Goal: Task Accomplishment & Management: Manage account settings

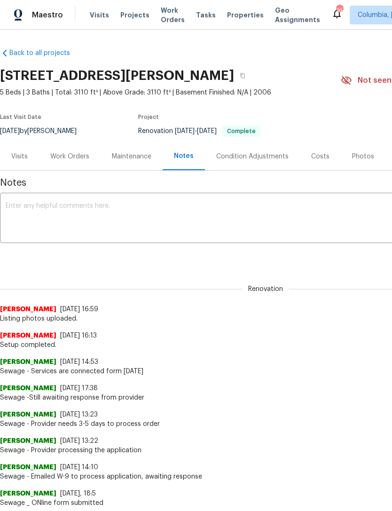
click at [73, 155] on div "Work Orders" at bounding box center [69, 156] width 39 height 9
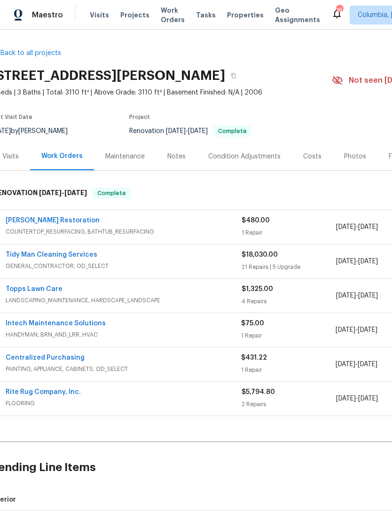
scroll to position [0, 10]
click at [49, 257] on link "Tidy Man Cleaning Services" at bounding box center [51, 254] width 92 height 7
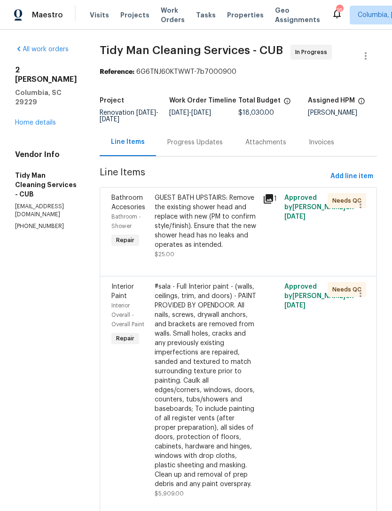
click at [198, 145] on div "Progress Updates" at bounding box center [194, 142] width 55 height 9
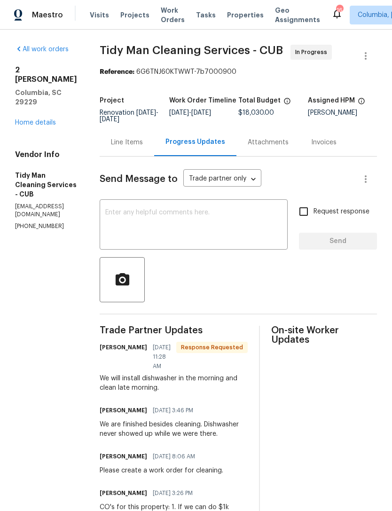
click at [134, 143] on div "Line Items" at bounding box center [127, 142] width 32 height 9
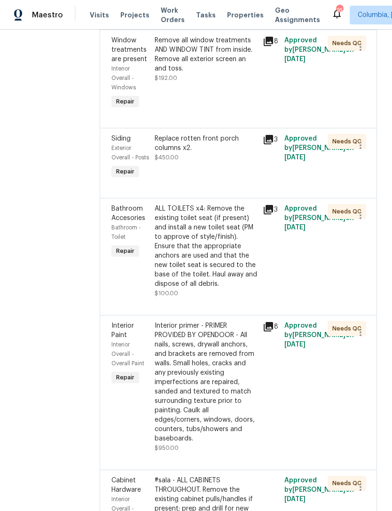
scroll to position [920, 0]
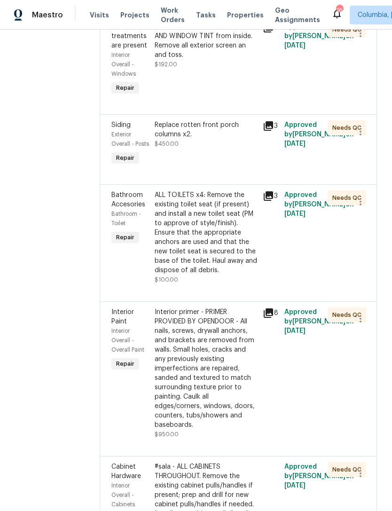
click at [220, 160] on div "Replace rotten front porch columns x2. $450.00" at bounding box center [206, 144] width 108 height 53
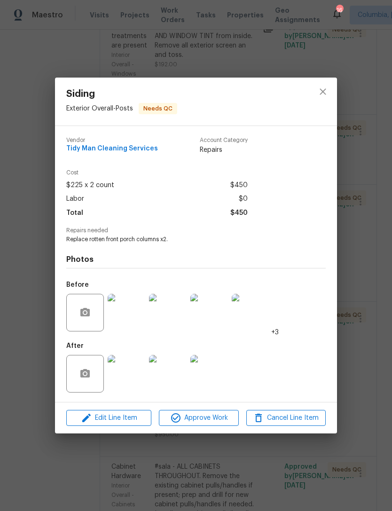
click at [128, 380] on img at bounding box center [127, 374] width 38 height 38
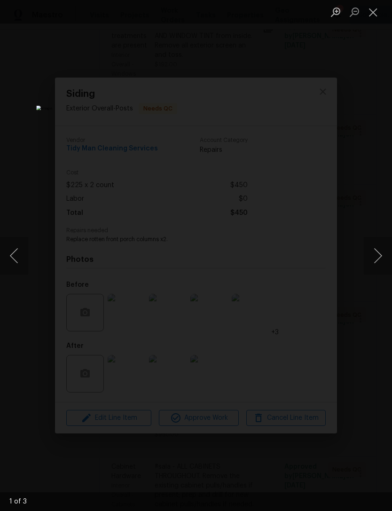
click at [380, 257] on button "Next image" at bounding box center [378, 256] width 28 height 38
click at [376, 14] on button "Close lightbox" at bounding box center [373, 12] width 19 height 16
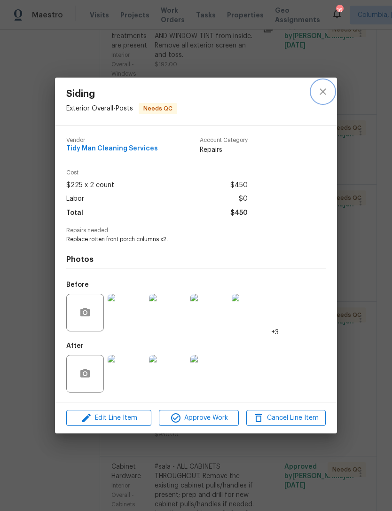
click at [322, 98] on button "close" at bounding box center [323, 91] width 23 height 23
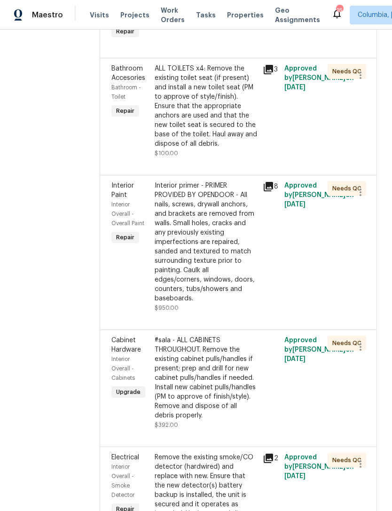
scroll to position [1048, 0]
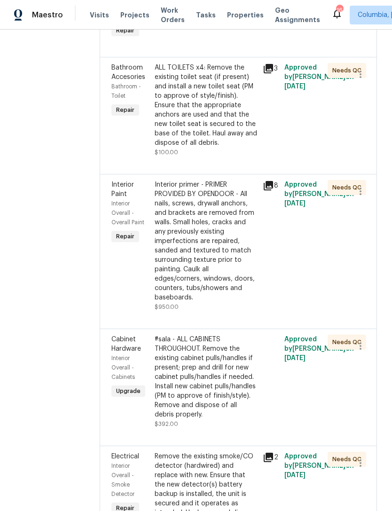
click at [206, 259] on div "Interior primer - PRIMER PROVIDED BY OPENDOOR - All nails, screws, drywall anch…" at bounding box center [206, 241] width 102 height 122
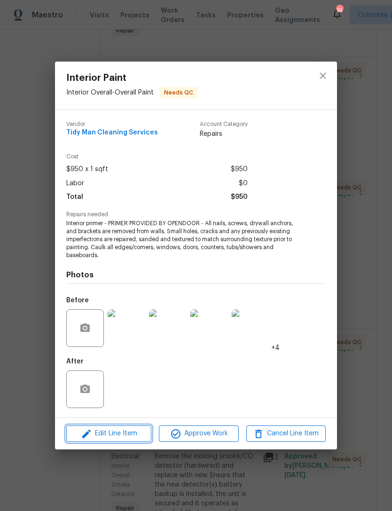
click at [116, 441] on button "Edit Line Item" at bounding box center [108, 433] width 85 height 16
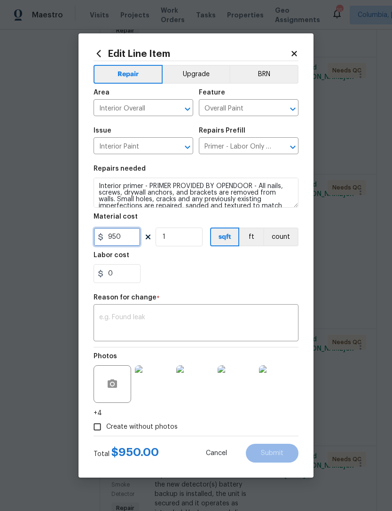
click at [126, 239] on input "950" at bounding box center [117, 237] width 47 height 19
type input "1950"
click at [258, 292] on div "Repair Upgrade BRN Area Interior Overall ​ Feature Overall Paint ​ Issue Interi…" at bounding box center [196, 248] width 205 height 375
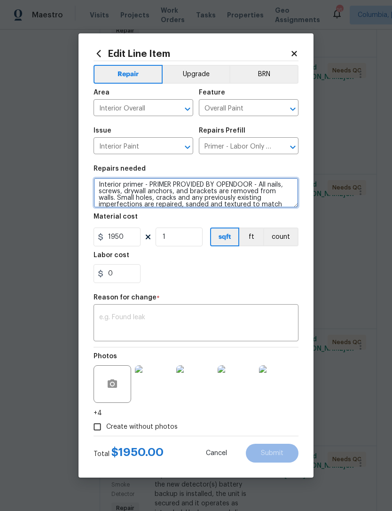
click at [215, 192] on textarea "Interior primer - PRIMER PROVIDED BY OPENDOOR - All nails, screws, drywall anch…" at bounding box center [196, 193] width 205 height 30
click at [215, 191] on textarea "Interior primer - PRIMER PROVIDED BY OPENDOOR - All nails, screws, drywall anch…" at bounding box center [196, 193] width 205 height 30
click at [220, 200] on textarea "Interior primer - PRIMER PROVIDED BY OPENDOOR - All nails, screws, drywall anch…" at bounding box center [196, 193] width 205 height 30
click at [220, 199] on textarea "Interior primer - PRIMER PROVIDED BY OPENDOOR - All nails, screws, drywall anch…" at bounding box center [196, 193] width 205 height 30
click at [134, 200] on textarea "Interior primer - imperfections are repaired, sanded and textured to match surr…" at bounding box center [196, 193] width 205 height 30
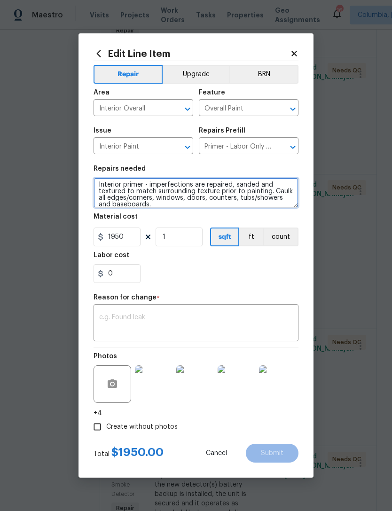
click at [133, 199] on textarea "Interior primer - imperfections are repaired, sanded and textured to match surr…" at bounding box center [196, 193] width 205 height 30
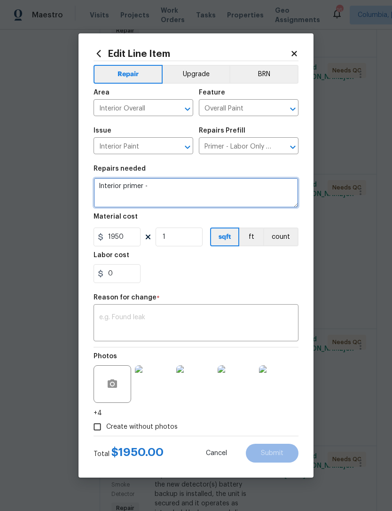
scroll to position [0, 0]
type textarea "Interior primer - dry wall repairs throughout. Prep areas. Prime walls."
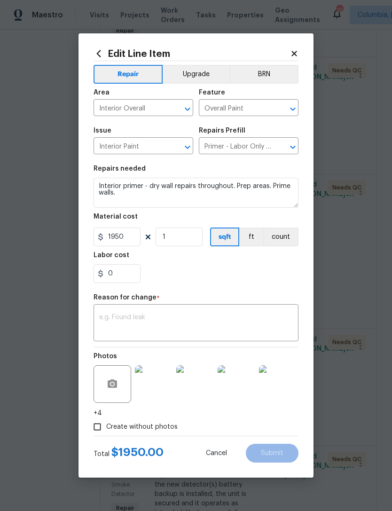
click at [262, 281] on div "0" at bounding box center [196, 273] width 205 height 19
click at [114, 316] on textarea at bounding box center [196, 324] width 194 height 20
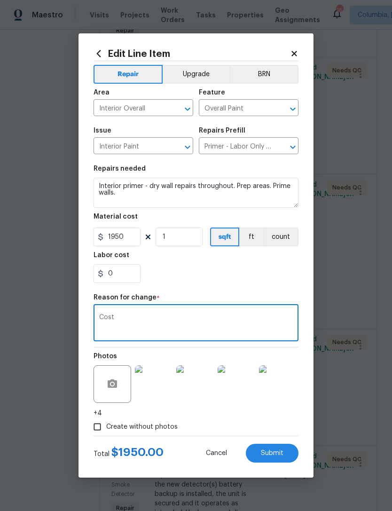
type textarea "Cost"
click at [226, 276] on div "0" at bounding box center [196, 273] width 205 height 19
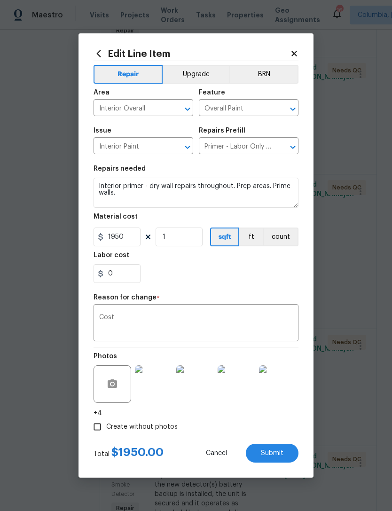
click at [277, 452] on span "Submit" at bounding box center [272, 453] width 23 height 7
type textarea "Interior primer - PRIMER PROVIDED BY OPENDOOR - All nails, screws, drywall anch…"
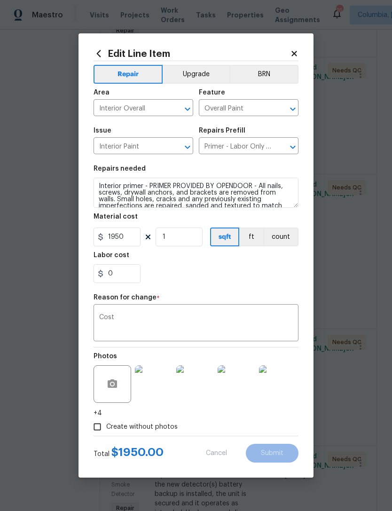
type input "950"
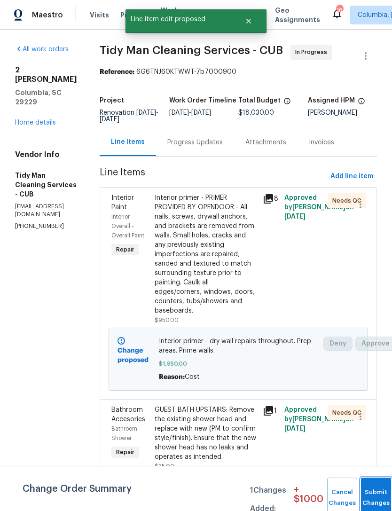
click at [373, 497] on span "Submit Changes" at bounding box center [376, 498] width 21 height 22
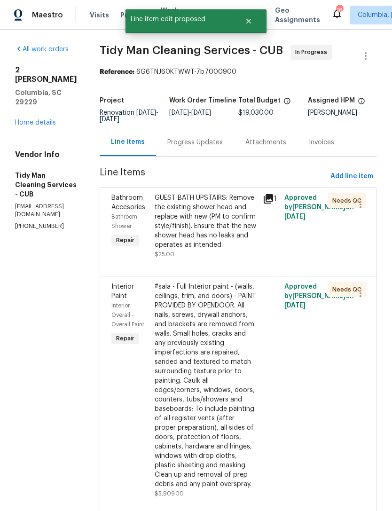
click at [189, 142] on div "Progress Updates" at bounding box center [194, 142] width 55 height 9
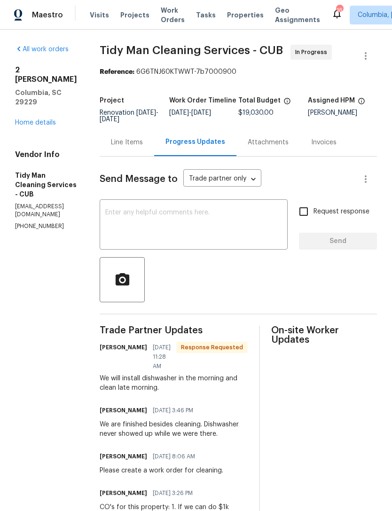
click at [129, 140] on div "Line Items" at bounding box center [127, 142] width 32 height 9
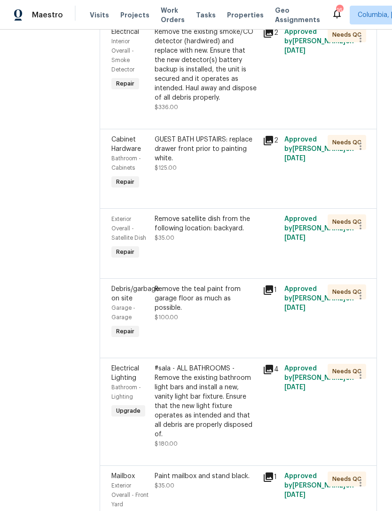
scroll to position [1466, 0]
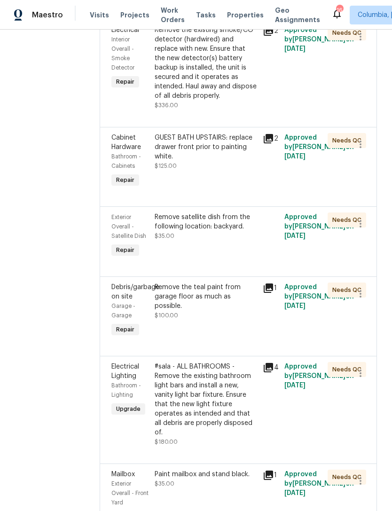
click at [207, 320] on div "Remove the teal paint from garage floor as much as possible. $100.00" at bounding box center [206, 302] width 102 height 38
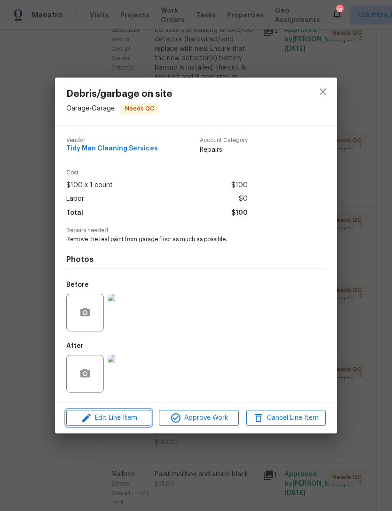
click at [121, 421] on span "Edit Line Item" at bounding box center [108, 418] width 79 height 12
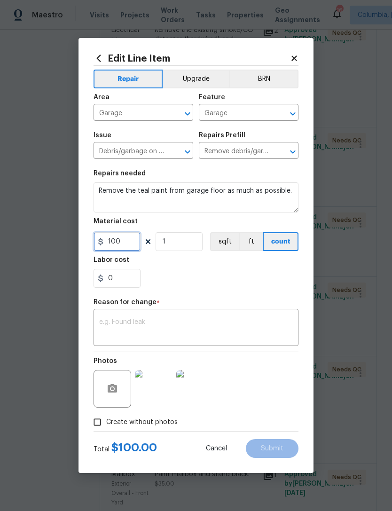
click at [113, 239] on input "100" at bounding box center [117, 241] width 47 height 19
click at [128, 237] on input "100" at bounding box center [117, 241] width 47 height 19
click at [125, 241] on input "100" at bounding box center [117, 241] width 47 height 19
type input "2000"
click at [253, 280] on div "0" at bounding box center [196, 278] width 205 height 19
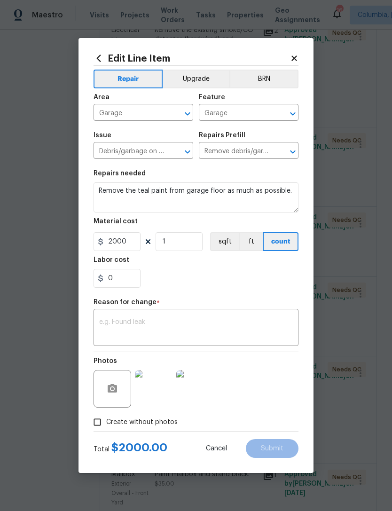
click at [109, 334] on textarea at bounding box center [196, 329] width 194 height 20
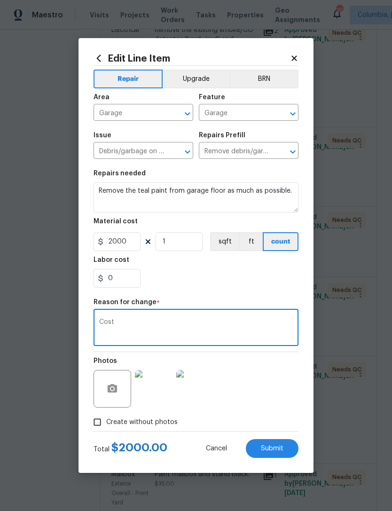
type textarea "Cost"
click at [204, 282] on div "0" at bounding box center [196, 278] width 205 height 19
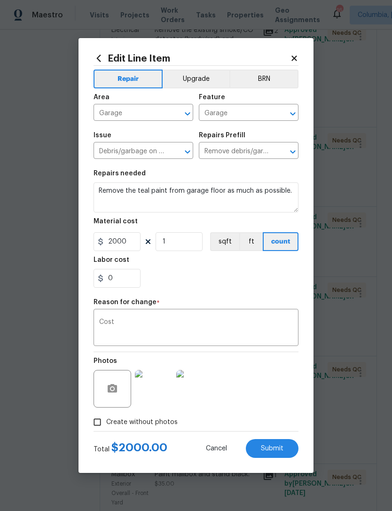
click at [270, 447] on span "Submit" at bounding box center [272, 448] width 23 height 7
type input "100"
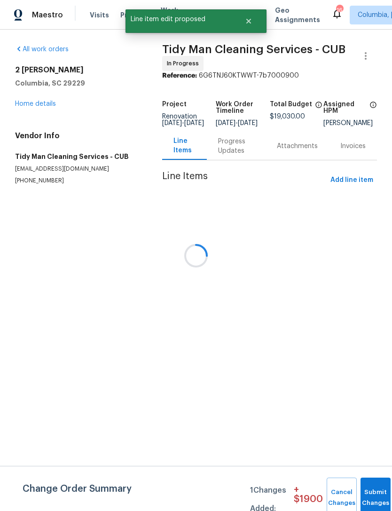
scroll to position [0, 0]
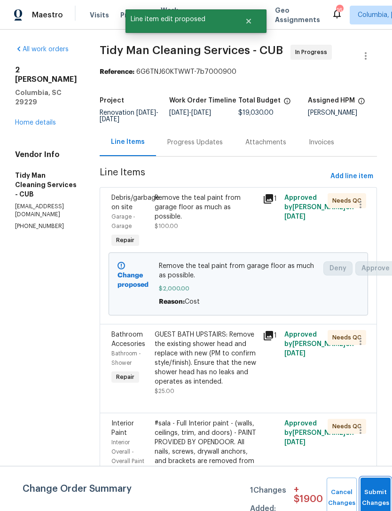
click at [379, 493] on button "Submit Changes" at bounding box center [376, 498] width 30 height 40
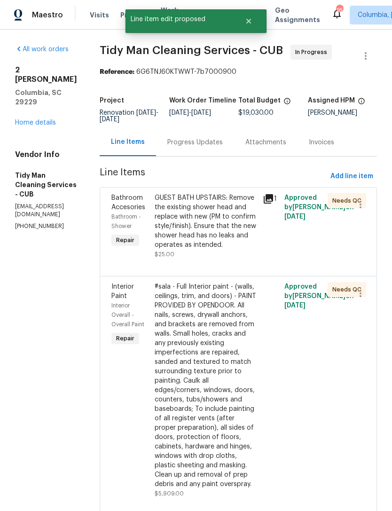
click at [195, 152] on div "Progress Updates" at bounding box center [195, 142] width 78 height 28
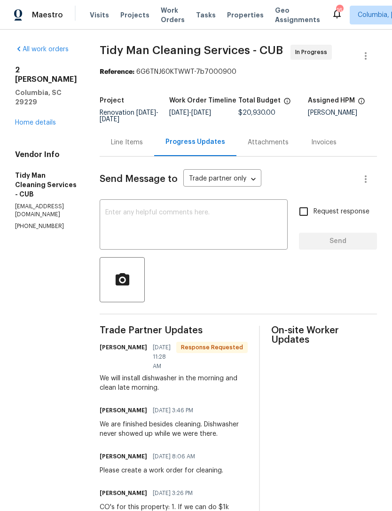
click at [133, 144] on div "Line Items" at bounding box center [127, 142] width 32 height 9
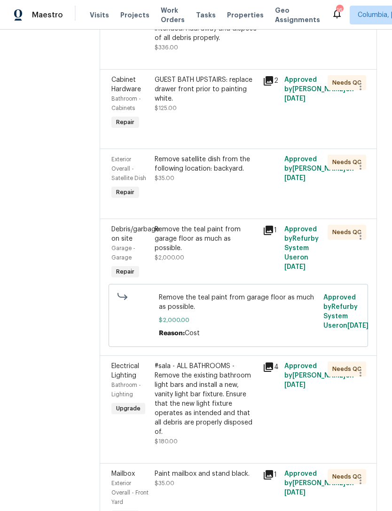
scroll to position [1523, 0]
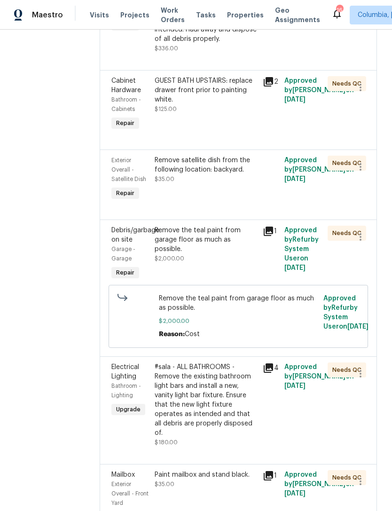
click at [208, 263] on div "Remove the teal paint from garage floor as much as possible. $2,000.00" at bounding box center [206, 245] width 102 height 38
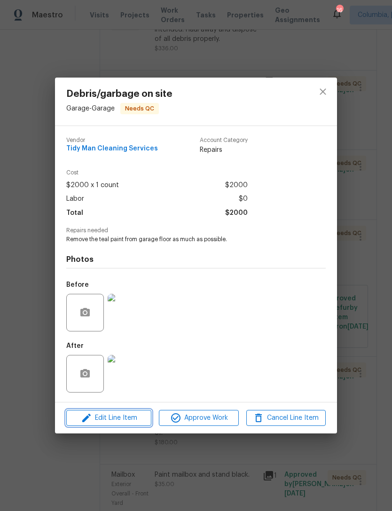
click at [90, 421] on icon "button" at bounding box center [86, 417] width 11 height 11
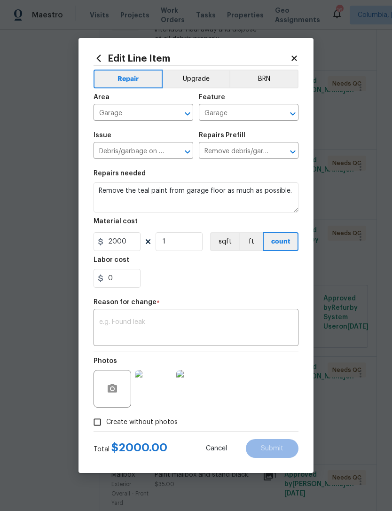
click at [247, 221] on div "Material cost" at bounding box center [196, 224] width 205 height 12
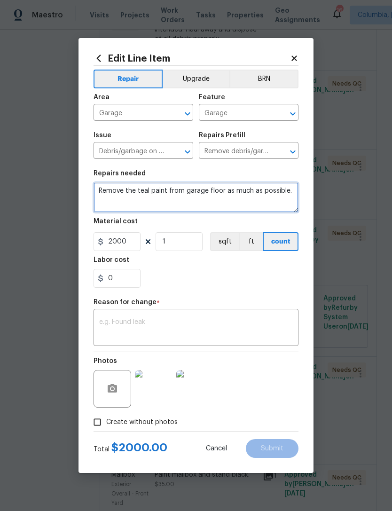
click at [290, 196] on textarea "Remove the teal paint from garage floor as much as possible." at bounding box center [196, 197] width 205 height 30
type textarea "Remove the teal paint from garage floor as much as possible."
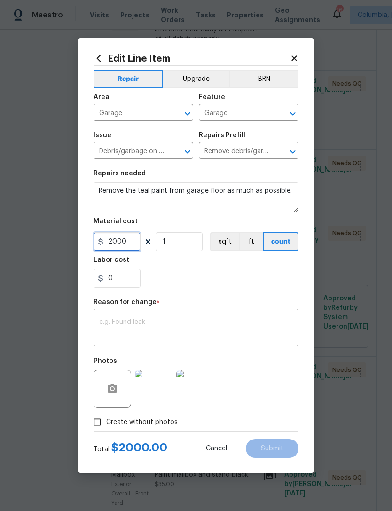
click at [129, 236] on input "2000" at bounding box center [117, 241] width 47 height 19
click at [132, 240] on input "2000" at bounding box center [117, 241] width 47 height 19
type input "100"
click at [240, 272] on div "0" at bounding box center [196, 278] width 205 height 19
click at [107, 318] on div "x ​" at bounding box center [196, 328] width 205 height 35
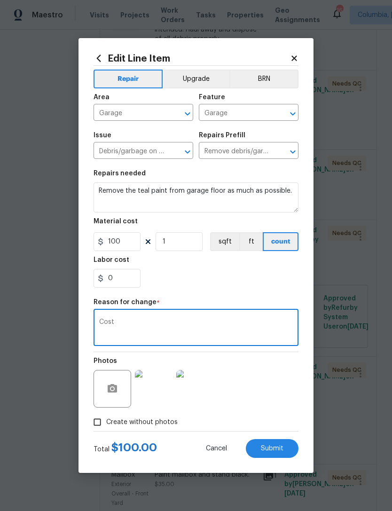
type textarea "Cost"
click at [222, 285] on div "0" at bounding box center [196, 278] width 205 height 19
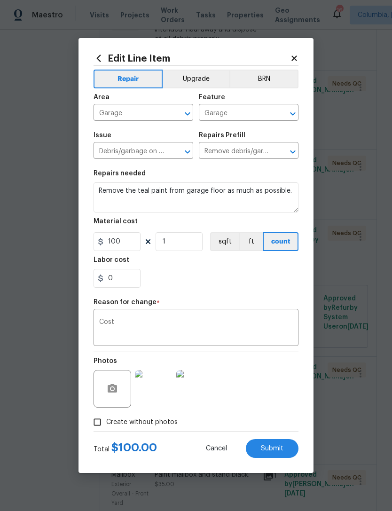
click at [277, 452] on span "Submit" at bounding box center [272, 448] width 23 height 7
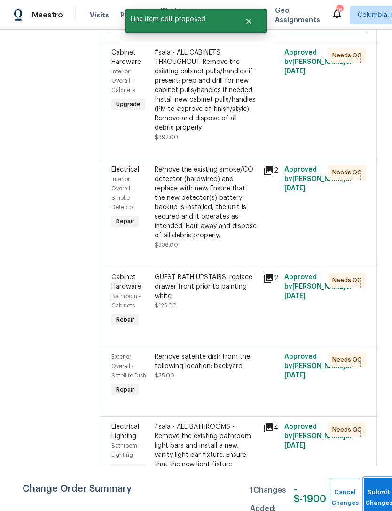
click at [370, 497] on span "Submit Changes" at bounding box center [379, 498] width 21 height 22
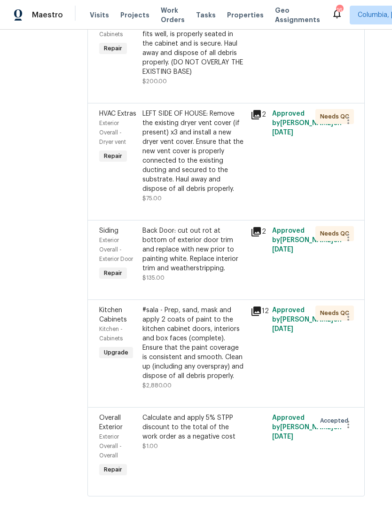
scroll to position [2684, 12]
click at [347, 431] on icon "button" at bounding box center [348, 424] width 11 height 11
click at [360, 443] on li "Cancel" at bounding box center [356, 442] width 36 height 16
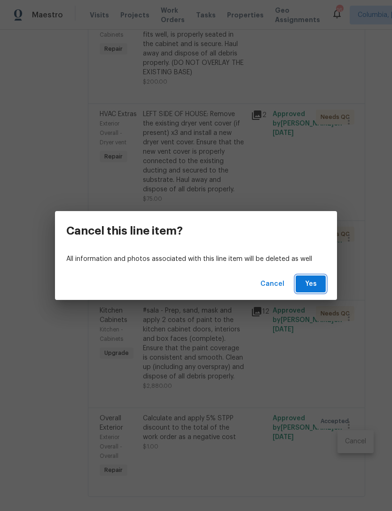
click at [314, 290] on button "Yes" at bounding box center [311, 283] width 30 height 17
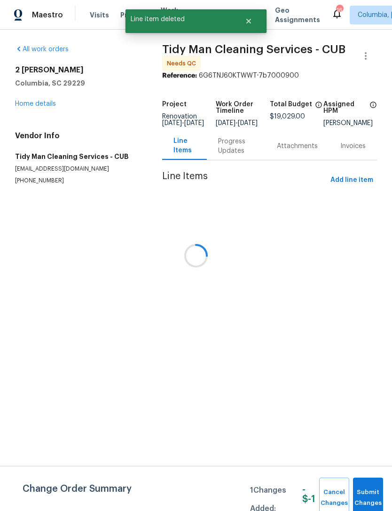
scroll to position [0, 0]
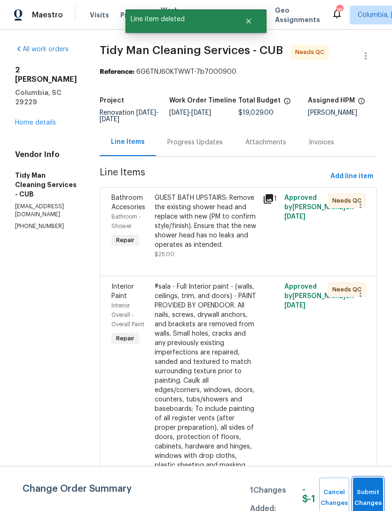
click at [366, 495] on span "Submit Changes" at bounding box center [368, 498] width 21 height 22
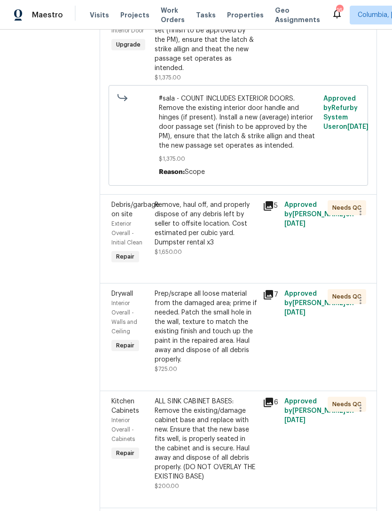
scroll to position [2283, 0]
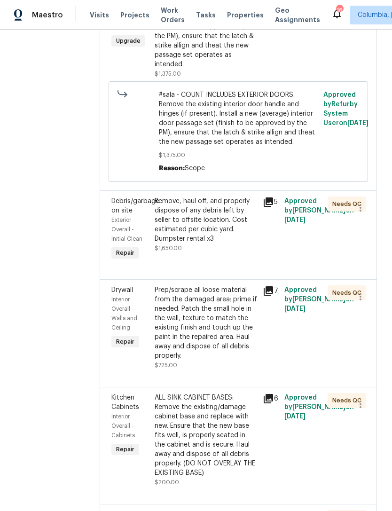
click at [210, 242] on div "Remove, haul off, and properly dispose of any debris left by seller to offsite …" at bounding box center [206, 219] width 102 height 47
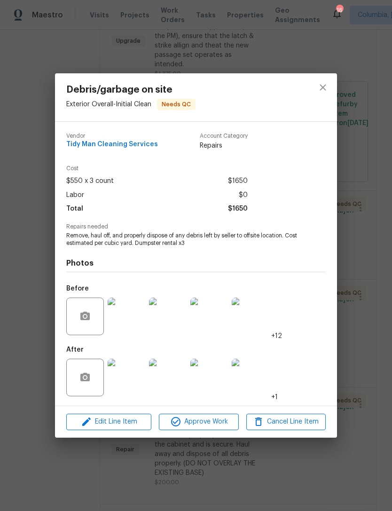
click at [94, 421] on span "Edit Line Item" at bounding box center [108, 422] width 79 height 12
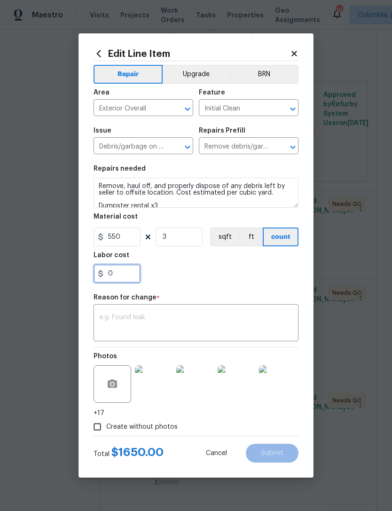
click at [128, 278] on input "0" at bounding box center [117, 273] width 47 height 19
type input "2000"
click at [252, 269] on div "2000" at bounding box center [196, 273] width 205 height 19
click at [110, 326] on textarea at bounding box center [196, 324] width 194 height 20
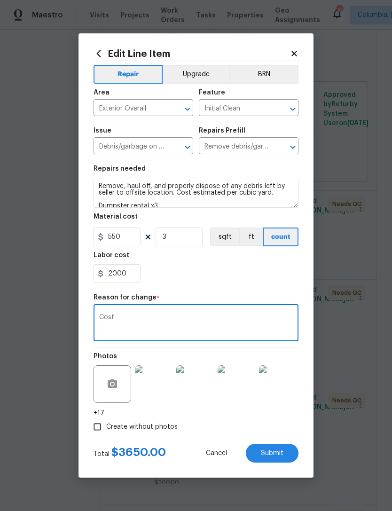
type textarea "Cost"
click at [216, 281] on div "2000" at bounding box center [196, 273] width 205 height 19
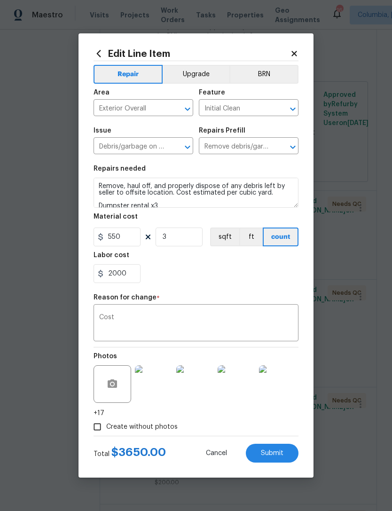
click at [275, 456] on span "Submit" at bounding box center [272, 453] width 23 height 7
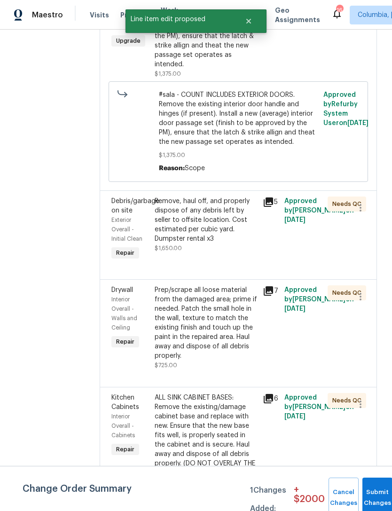
scroll to position [0, 0]
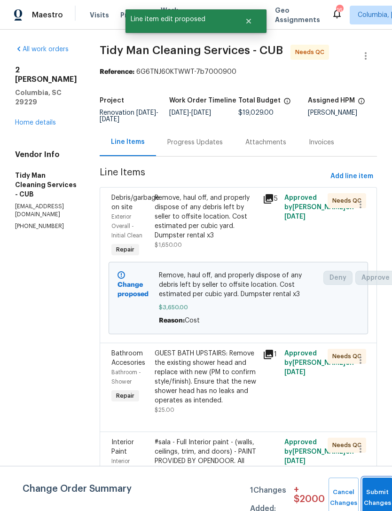
click at [379, 489] on button "Submit Changes" at bounding box center [377, 498] width 30 height 40
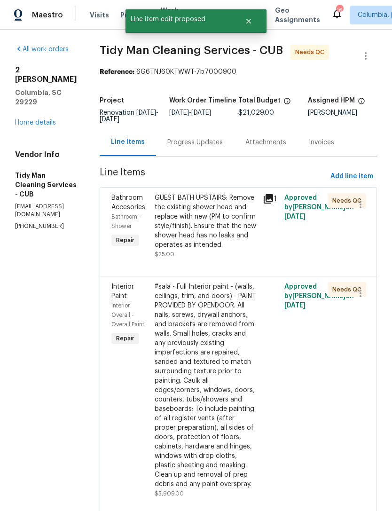
click at [202, 142] on div "Progress Updates" at bounding box center [194, 142] width 55 height 9
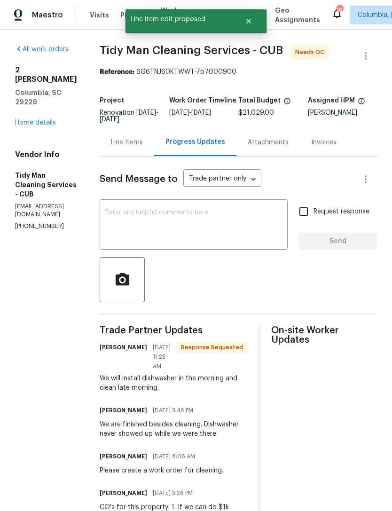
click at [131, 137] on div "Line Items" at bounding box center [127, 142] width 55 height 28
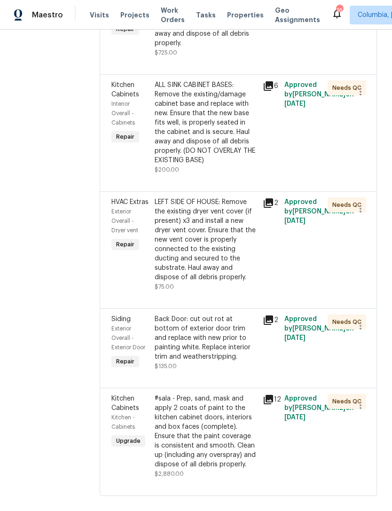
scroll to position [2662, 0]
click at [212, 264] on div "LEFT SIDE OF HOUSE: Remove the existing dryer vent cover (if present) x3 and in…" at bounding box center [206, 240] width 102 height 85
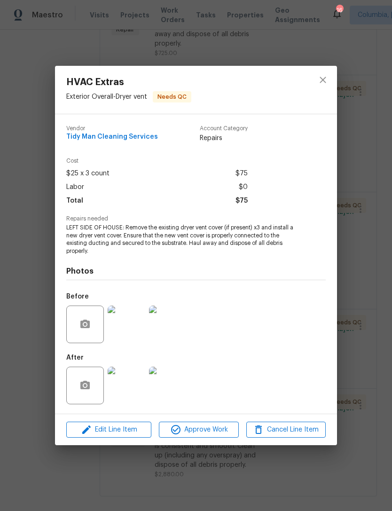
click at [130, 391] on img at bounding box center [127, 386] width 38 height 38
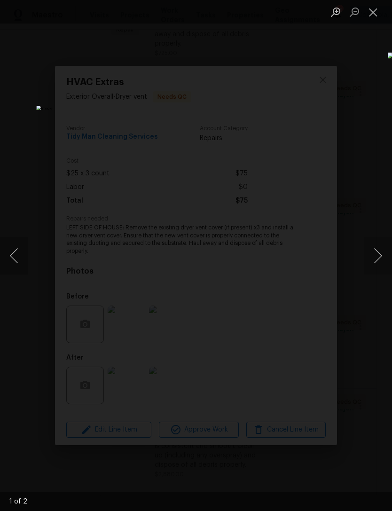
click at [374, 256] on button "Next image" at bounding box center [378, 256] width 28 height 38
click at [380, 11] on button "Close lightbox" at bounding box center [373, 12] width 19 height 16
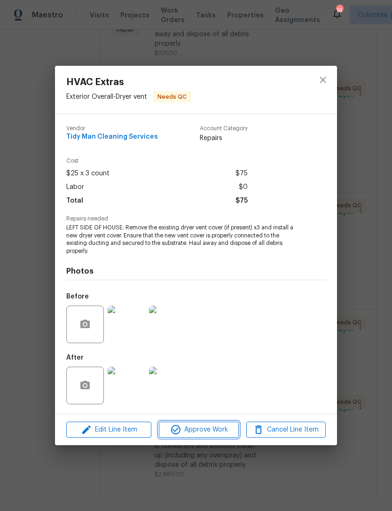
click at [207, 432] on span "Approve Work" at bounding box center [199, 430] width 74 height 12
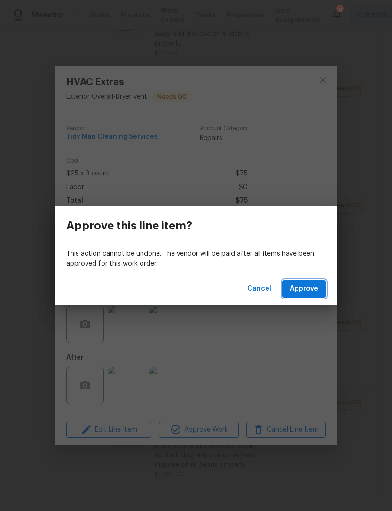
click at [299, 296] on button "Approve" at bounding box center [304, 288] width 43 height 17
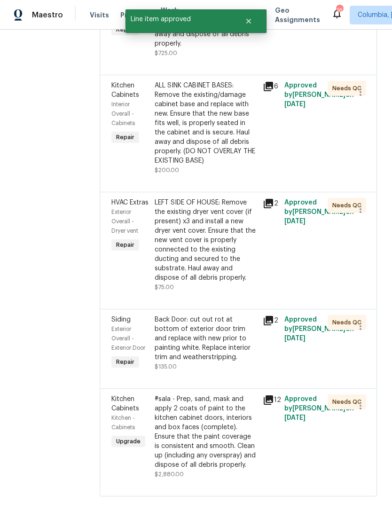
scroll to position [0, 0]
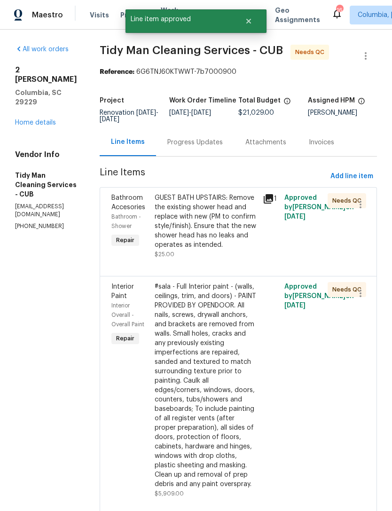
click at [208, 145] on div "Progress Updates" at bounding box center [194, 142] width 55 height 9
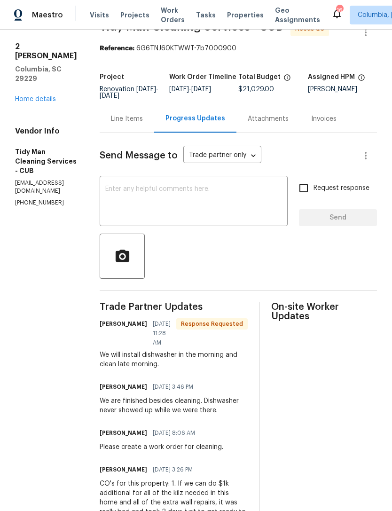
scroll to position [25, 0]
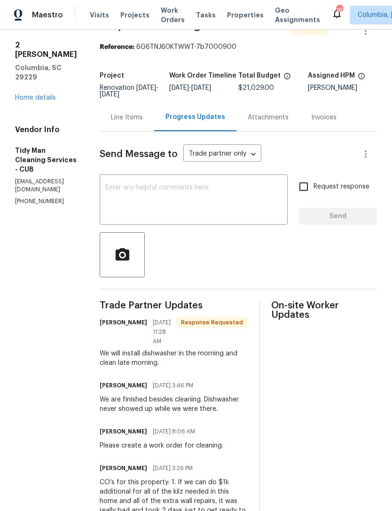
click at [124, 114] on div "Line Items" at bounding box center [127, 117] width 32 height 9
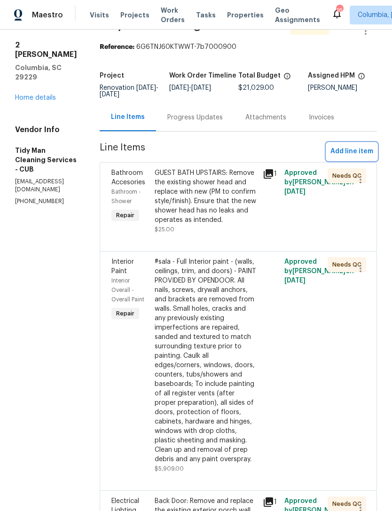
click at [361, 148] on span "Add line item" at bounding box center [351, 152] width 43 height 12
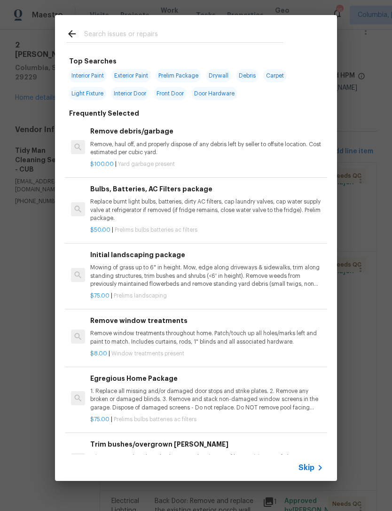
click at [145, 31] on input "text" at bounding box center [183, 35] width 199 height 14
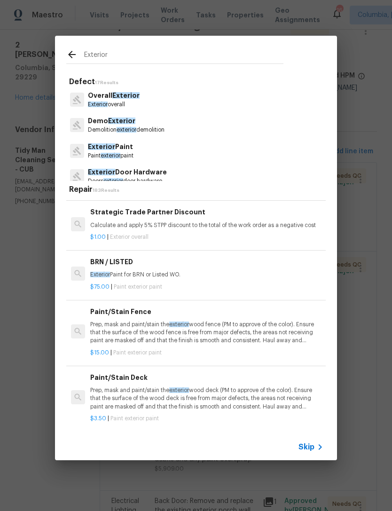
scroll to position [322, 0]
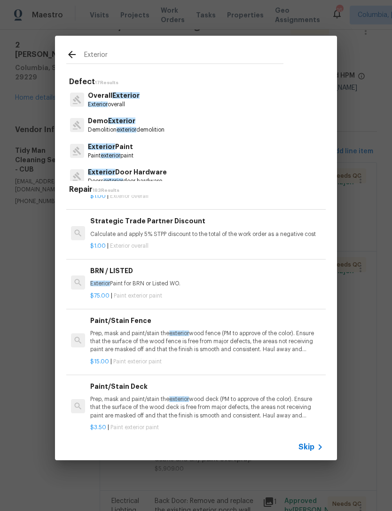
click at [181, 55] on input "Exterior" at bounding box center [183, 56] width 199 height 14
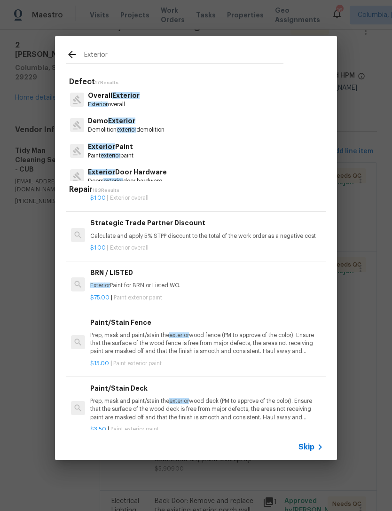
scroll to position [314, 0]
type input "Exterior door"
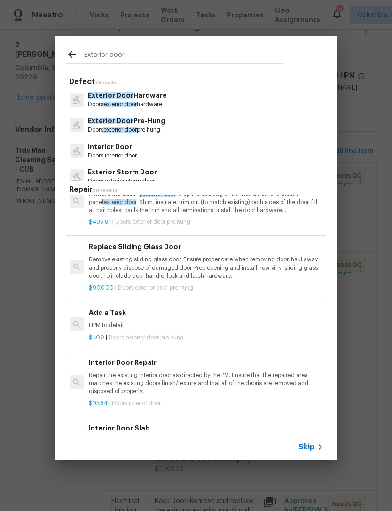
scroll to position [925, 1]
click at [237, 322] on p "HPM to detail" at bounding box center [205, 326] width 233 height 8
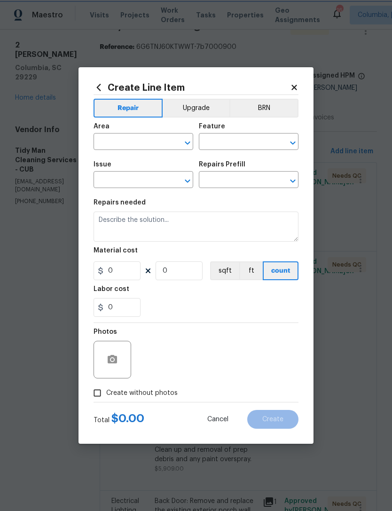
type input "Interior Door"
type input "Exterior Door Pre-Hung"
type textarea "HPM to detail"
type input "1"
type input "Add a Task $1.00"
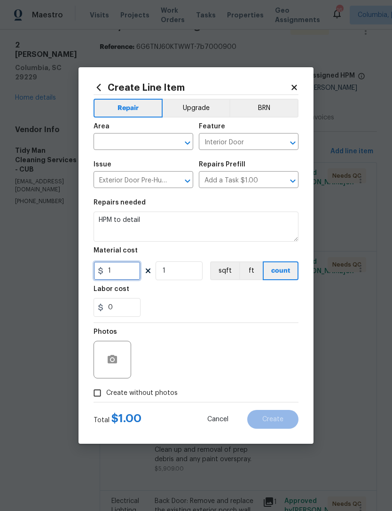
click at [119, 278] on input "1" at bounding box center [117, 270] width 47 height 19
type input "575"
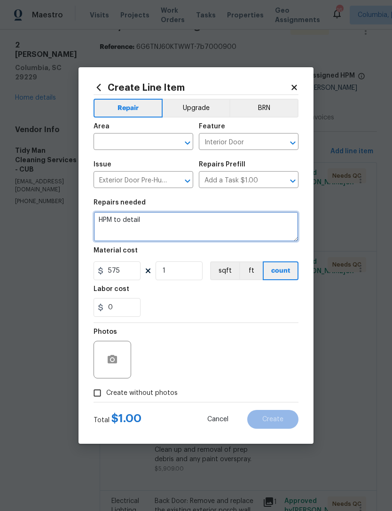
click at [190, 224] on textarea "HPM to detail" at bounding box center [196, 227] width 205 height 30
click at [197, 222] on textarea "HPM to detail" at bounding box center [196, 227] width 205 height 30
click at [207, 228] on textarea "HPM to detail" at bounding box center [196, 227] width 205 height 30
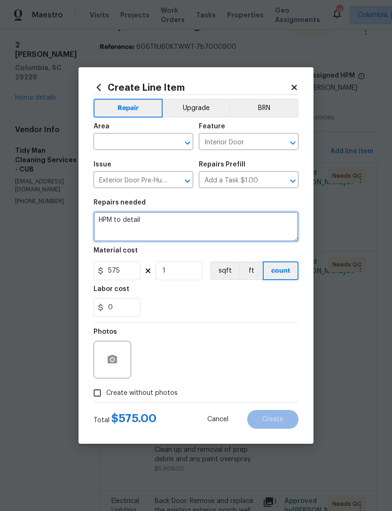
click at [213, 219] on textarea "HPM to detail" at bounding box center [196, 227] width 205 height 30
click at [213, 218] on textarea "HPM to detail" at bounding box center [196, 227] width 205 height 30
type textarea "H"
type textarea "Replace Back Door with half light door."
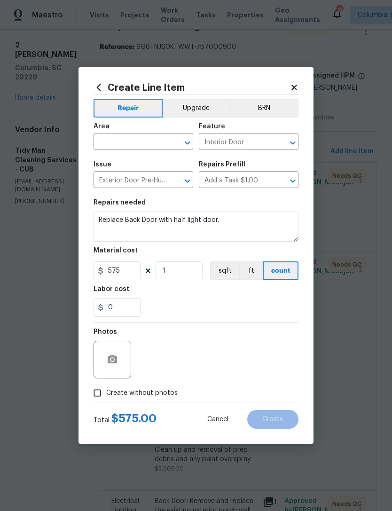
click at [261, 304] on div "0" at bounding box center [196, 307] width 205 height 19
click at [106, 141] on input "text" at bounding box center [130, 142] width 73 height 15
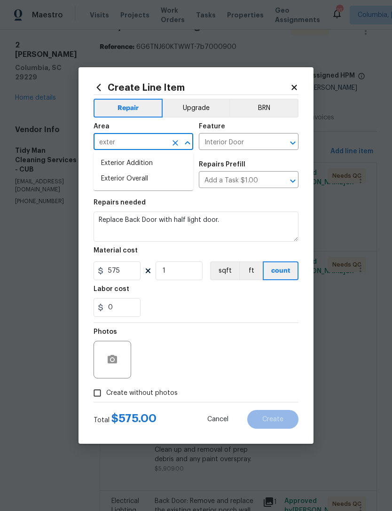
click at [157, 176] on li "Exterior Overall" at bounding box center [144, 179] width 100 height 16
type input "Exterior Overall"
click at [245, 138] on input "Interior Door" at bounding box center [235, 142] width 73 height 15
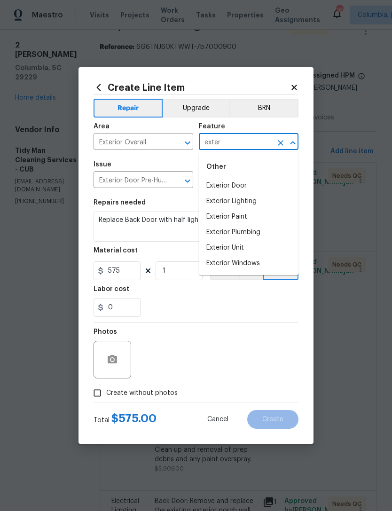
click at [251, 185] on li "Exterior Door" at bounding box center [249, 186] width 100 height 16
type input "Exterior Door"
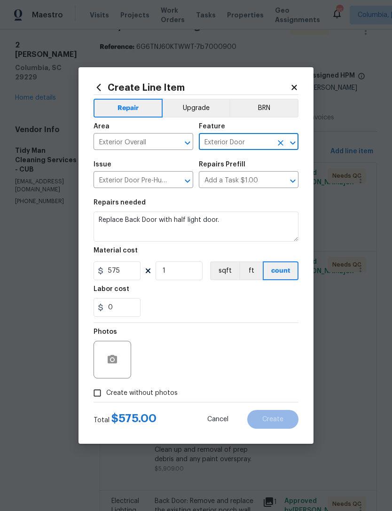
click at [257, 319] on section "Repairs needed Replace Back Door with half light door. Material cost 575 1 sqft…" at bounding box center [196, 258] width 205 height 129
click at [96, 394] on input "Create without photos" at bounding box center [97, 393] width 18 height 18
checkbox input "true"
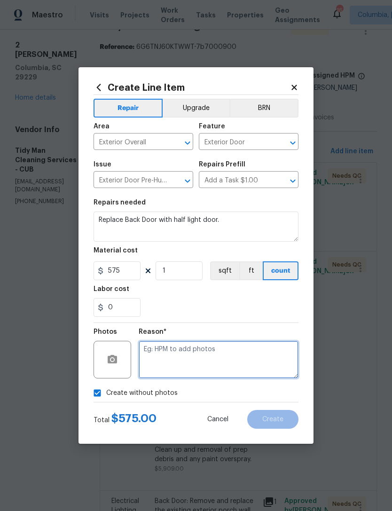
click at [235, 352] on textarea at bounding box center [219, 360] width 160 height 38
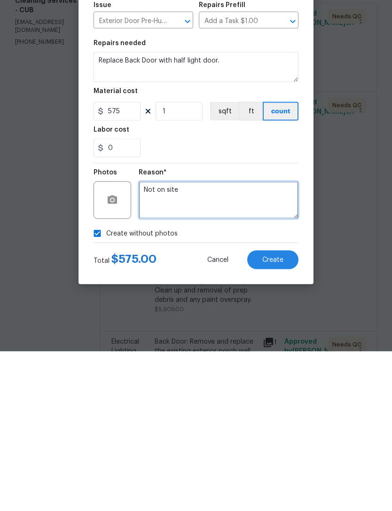
type textarea "Not on site"
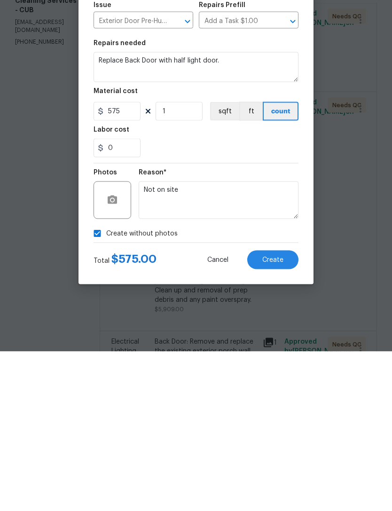
click at [237, 329] on div "Reason*" at bounding box center [219, 335] width 160 height 12
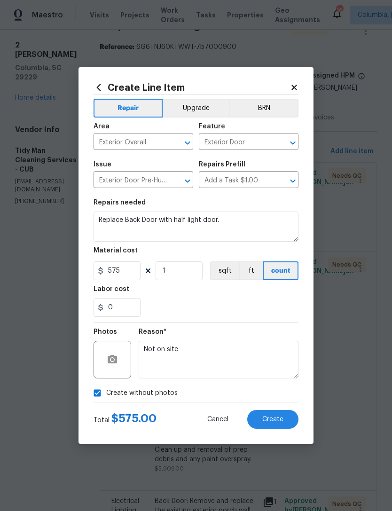
click at [277, 419] on span "Create" at bounding box center [272, 419] width 21 height 7
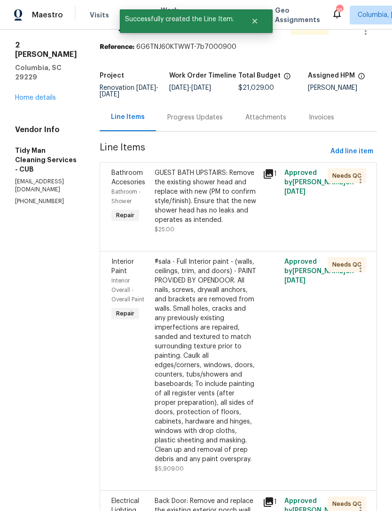
scroll to position [0, 0]
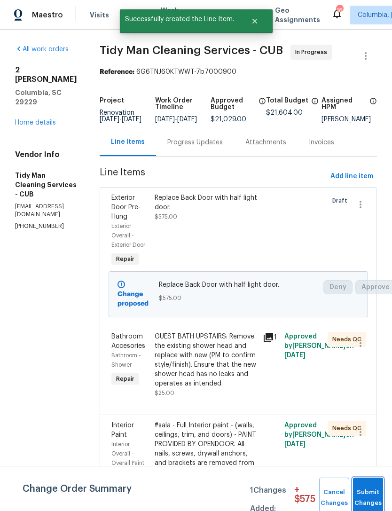
click at [366, 493] on button "Submit Changes" at bounding box center [368, 498] width 30 height 40
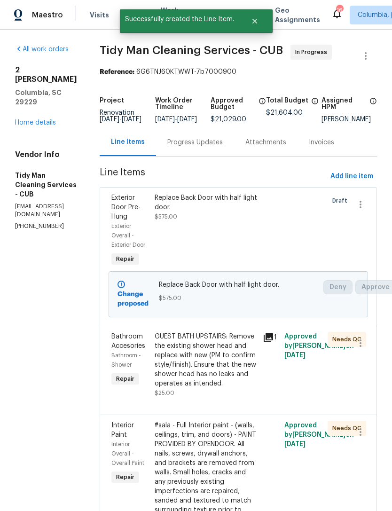
click at [180, 147] on div "Progress Updates" at bounding box center [194, 142] width 55 height 9
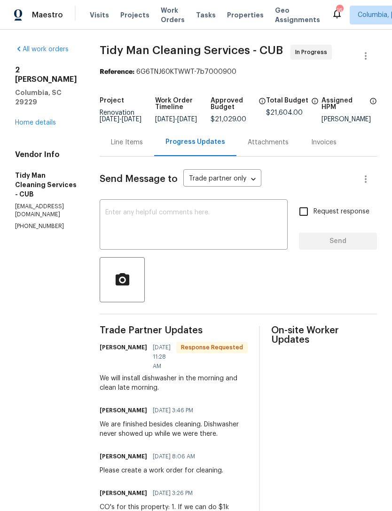
click at [123, 156] on div "Line Items" at bounding box center [127, 142] width 55 height 28
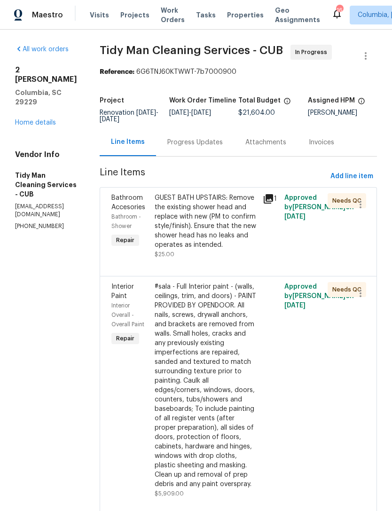
click at [213, 232] on div "GUEST BATH UPSTAIRS: Remove the existing shower head and replace with new (PM t…" at bounding box center [206, 221] width 102 height 56
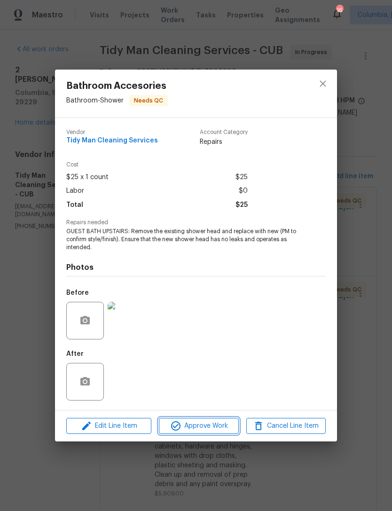
click at [226, 434] on button "Approve Work" at bounding box center [198, 426] width 79 height 16
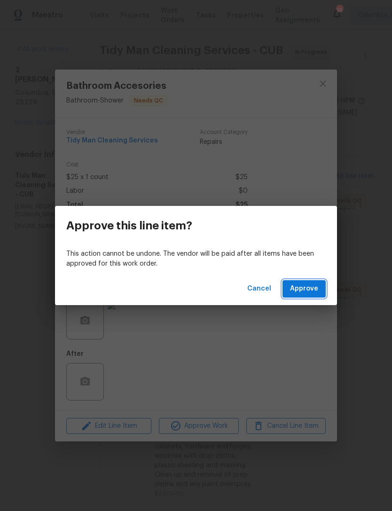
click at [312, 296] on button "Approve" at bounding box center [304, 288] width 43 height 17
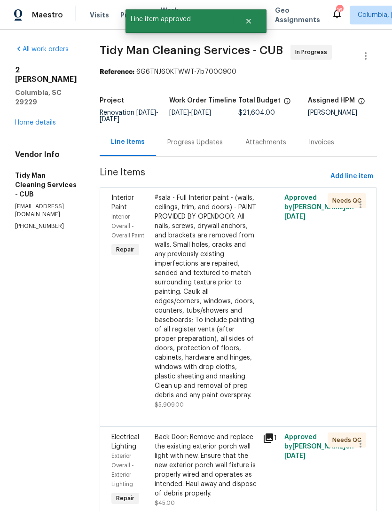
click at [215, 265] on div "#sala - Full Interior paint - (walls, ceilings, trim, and doors) - PAINT PROVID…" at bounding box center [206, 296] width 102 height 207
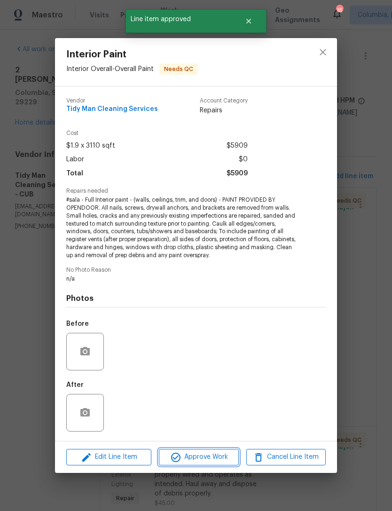
click at [220, 455] on span "Approve Work" at bounding box center [199, 457] width 74 height 12
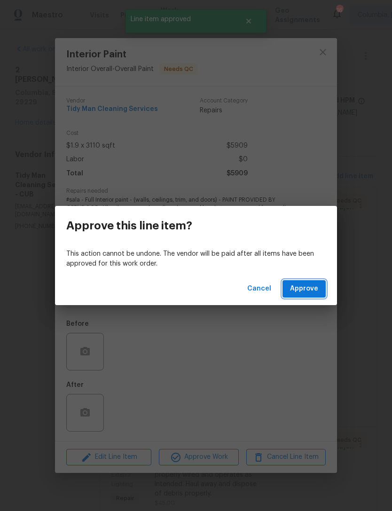
click at [312, 295] on button "Approve" at bounding box center [304, 288] width 43 height 17
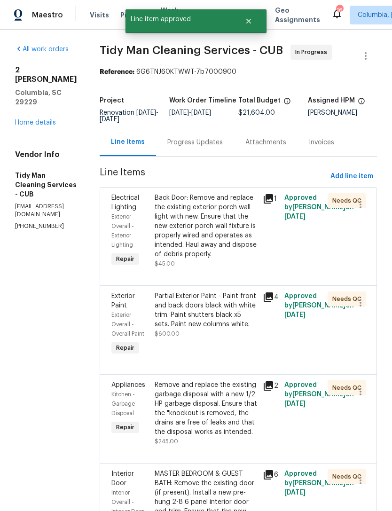
click at [214, 243] on div "Back Door: Remove and replace the existing exterior porch wall light with new. …" at bounding box center [206, 226] width 102 height 66
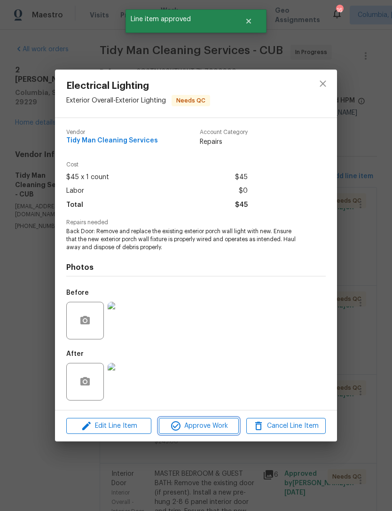
click at [214, 424] on span "Approve Work" at bounding box center [199, 426] width 74 height 12
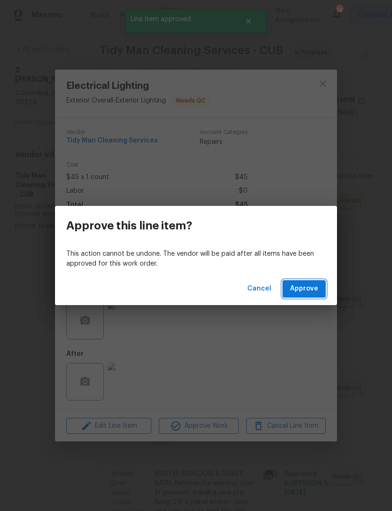
click at [306, 288] on span "Approve" at bounding box center [304, 289] width 28 height 12
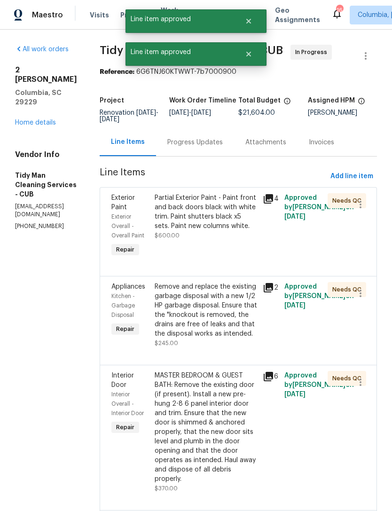
click at [211, 238] on div "Partial Exterior Paint - Paint front and back doors black with white trim. Pain…" at bounding box center [206, 216] width 102 height 47
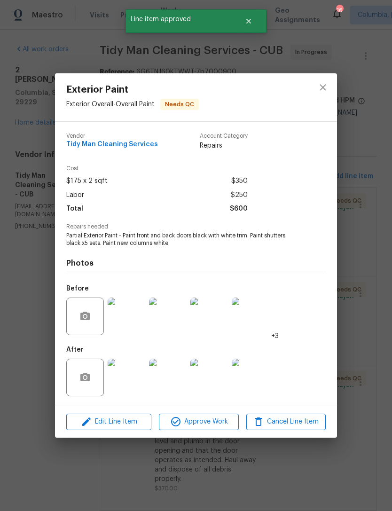
click at [213, 419] on span "Approve Work" at bounding box center [199, 422] width 74 height 12
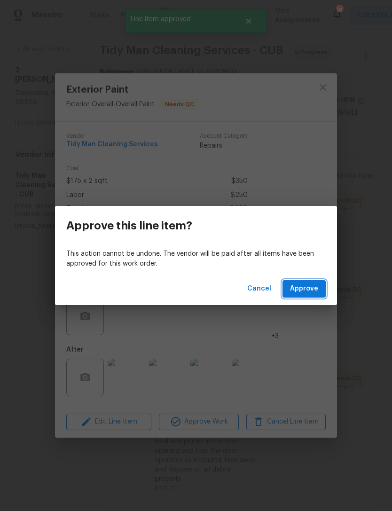
click at [314, 289] on span "Approve" at bounding box center [304, 289] width 28 height 12
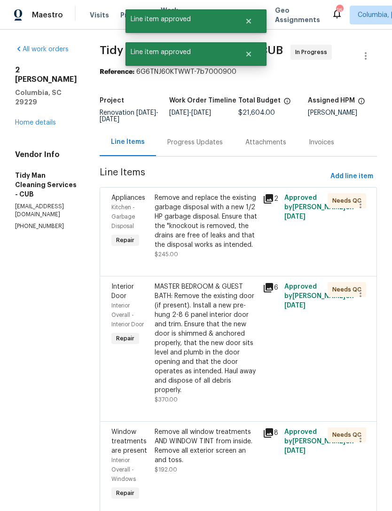
click at [227, 227] on div "Remove and replace the existing garbage disposal with a new 1/2 HP garbage disp…" at bounding box center [206, 221] width 102 height 56
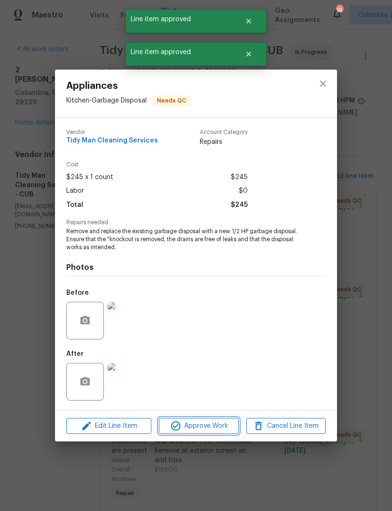
click at [214, 433] on button "Approve Work" at bounding box center [198, 426] width 79 height 16
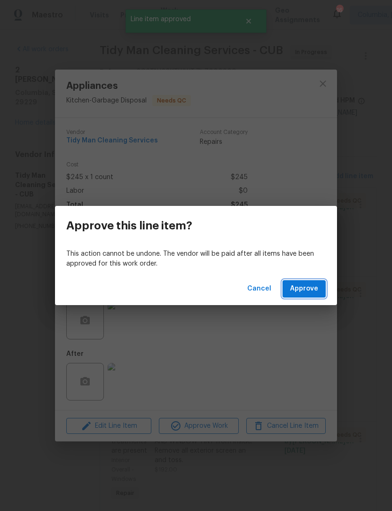
click at [311, 294] on span "Approve" at bounding box center [304, 289] width 28 height 12
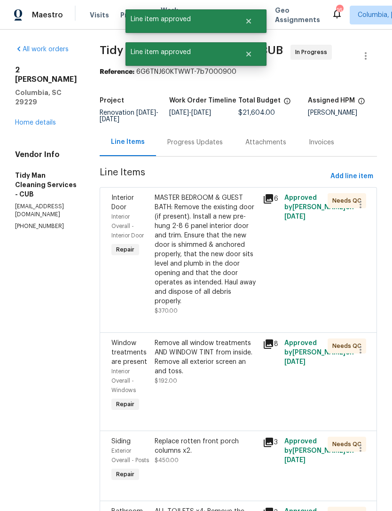
click at [201, 266] on div "MASTER BEDROOM & GUEST BATH: Remove the existing door (if present). Install a n…" at bounding box center [206, 249] width 102 height 113
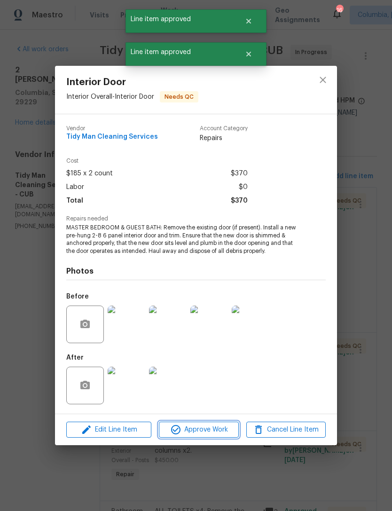
click at [213, 426] on span "Approve Work" at bounding box center [199, 430] width 74 height 12
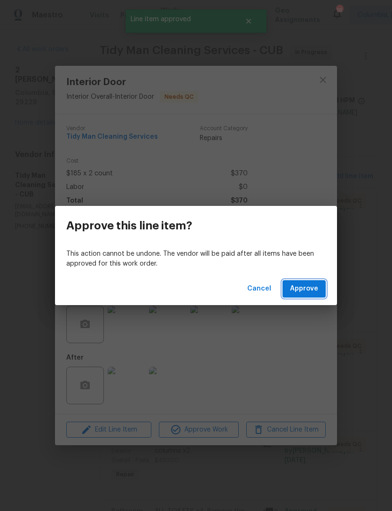
click at [307, 289] on span "Approve" at bounding box center [304, 289] width 28 height 12
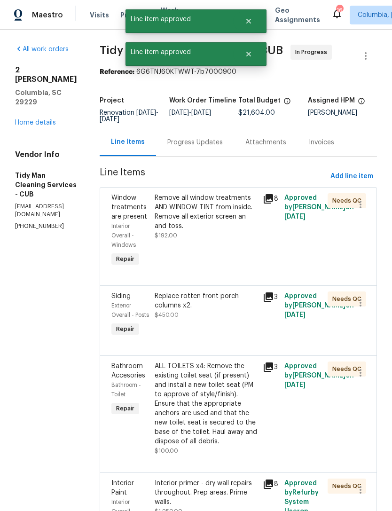
click at [209, 249] on div "Remove all window treatments AND WINDOW TINT from inside. Remove all exterior s…" at bounding box center [206, 230] width 108 height 81
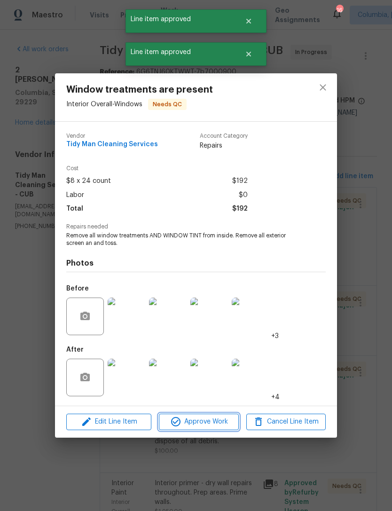
click at [210, 415] on button "Approve Work" at bounding box center [198, 422] width 79 height 16
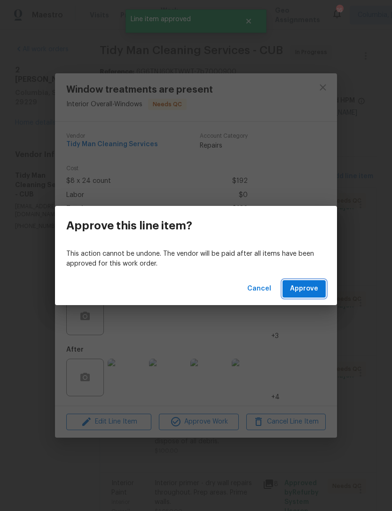
click at [315, 281] on button "Approve" at bounding box center [304, 288] width 43 height 17
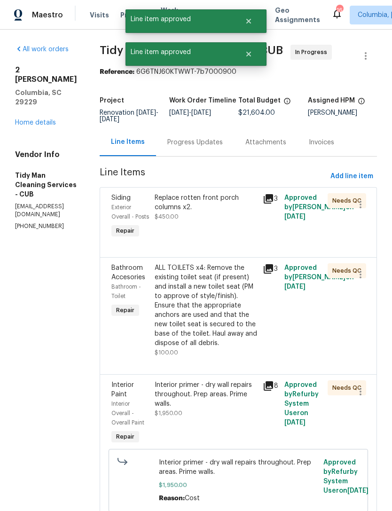
click at [212, 213] on div "Replace rotten front porch columns x2. $450.00" at bounding box center [206, 207] width 102 height 28
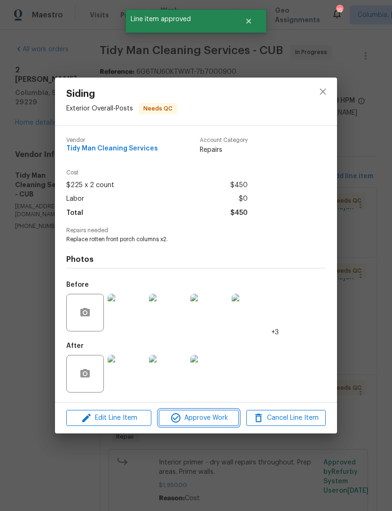
click at [215, 418] on span "Approve Work" at bounding box center [199, 418] width 74 height 12
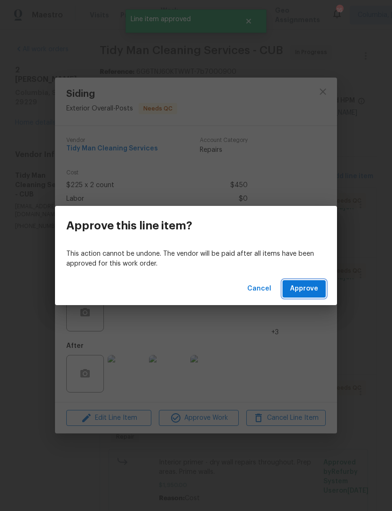
click at [306, 282] on button "Approve" at bounding box center [304, 288] width 43 height 17
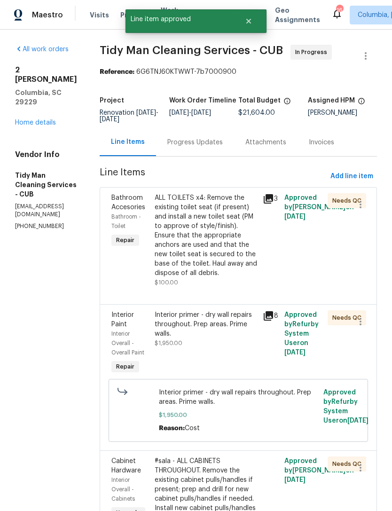
click at [198, 252] on div "ALL TOILETS x4: Remove the existing toilet seat (if present) and install a new …" at bounding box center [206, 235] width 102 height 85
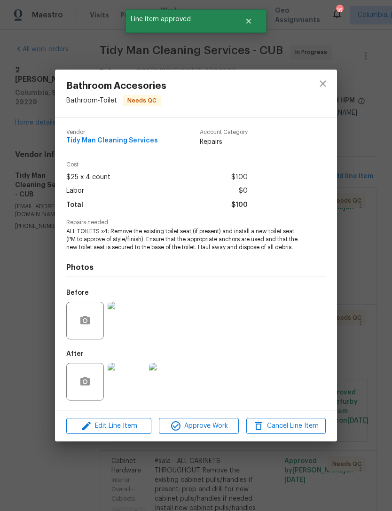
click at [215, 430] on span "Approve Work" at bounding box center [199, 426] width 74 height 12
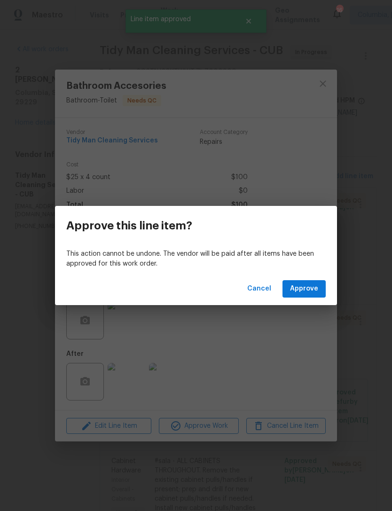
click at [306, 305] on div "Cancel Approve" at bounding box center [196, 289] width 282 height 32
click at [314, 290] on span "Approve" at bounding box center [304, 289] width 28 height 12
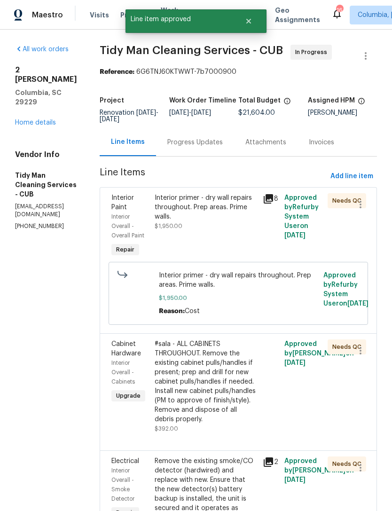
click at [218, 227] on div "Interior primer - dry wall repairs throughout. Prep areas. Prime walls. $1,950.…" at bounding box center [206, 212] width 102 height 38
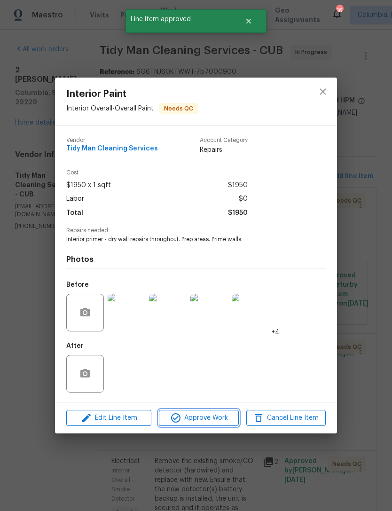
click at [220, 418] on span "Approve Work" at bounding box center [199, 418] width 74 height 12
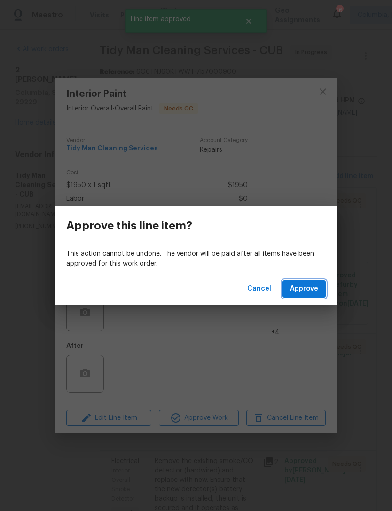
click at [316, 291] on span "Approve" at bounding box center [304, 289] width 28 height 12
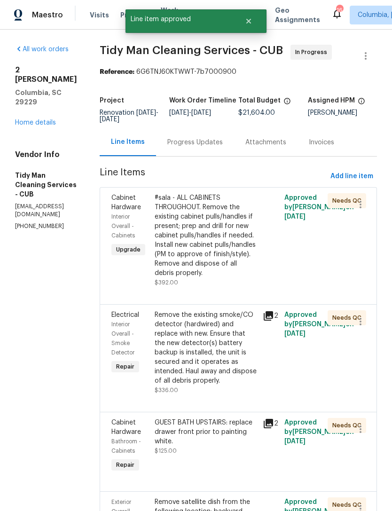
click at [233, 253] on div "#sala - ALL CABINETS THROUGHOUT. Remove the existing cabinet pulls/handles if p…" at bounding box center [206, 235] width 102 height 85
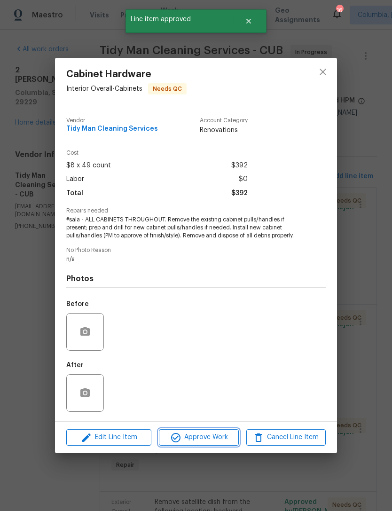
click at [218, 440] on span "Approve Work" at bounding box center [199, 438] width 74 height 12
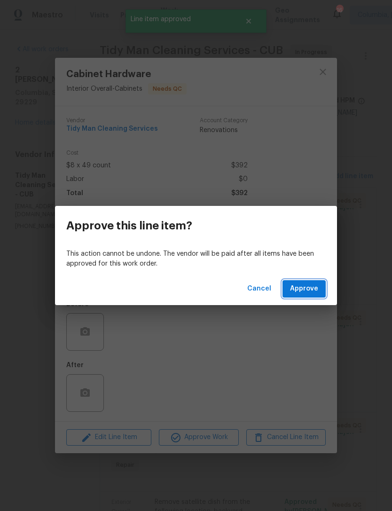
click at [309, 296] on button "Approve" at bounding box center [304, 288] width 43 height 17
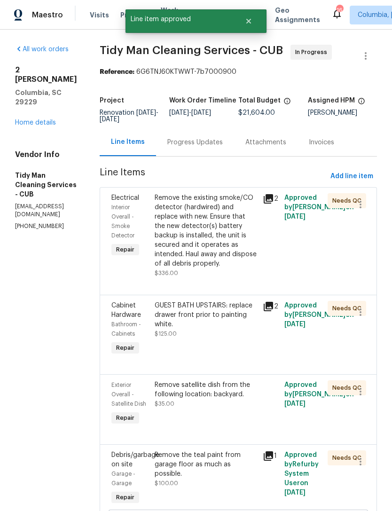
click at [226, 241] on div "Remove the existing smoke/CO detector (hardwired) and replace with new. Ensure …" at bounding box center [206, 230] width 102 height 75
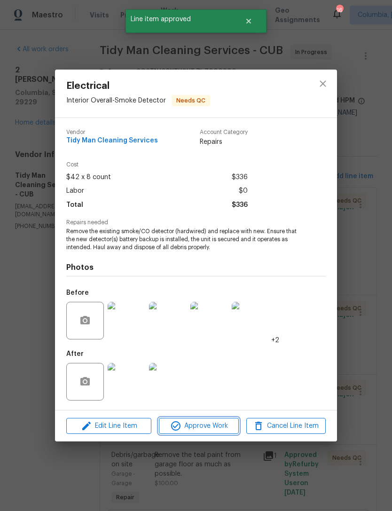
click at [212, 430] on span "Approve Work" at bounding box center [199, 426] width 74 height 12
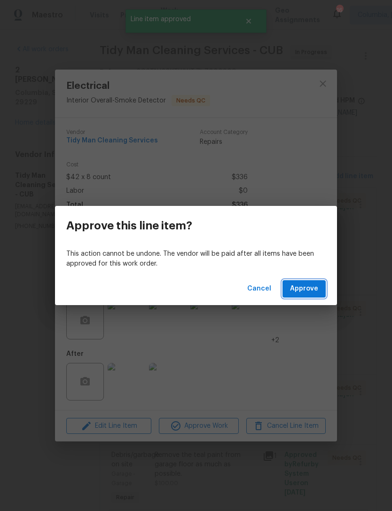
click at [316, 290] on span "Approve" at bounding box center [304, 289] width 28 height 12
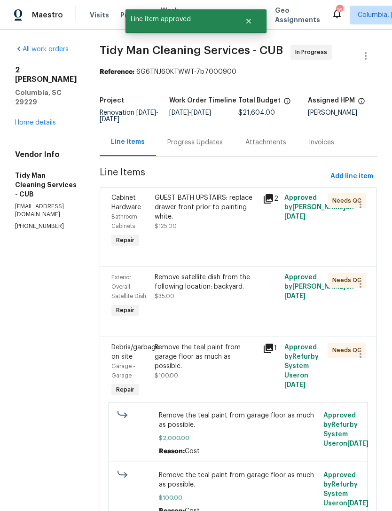
click at [200, 225] on div "GUEST BATH UPSTAIRS: replace drawer front prior to painting white. $125.00" at bounding box center [206, 212] width 102 height 38
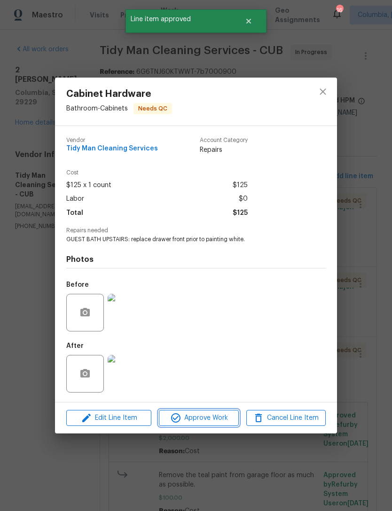
click at [209, 419] on span "Approve Work" at bounding box center [199, 418] width 74 height 12
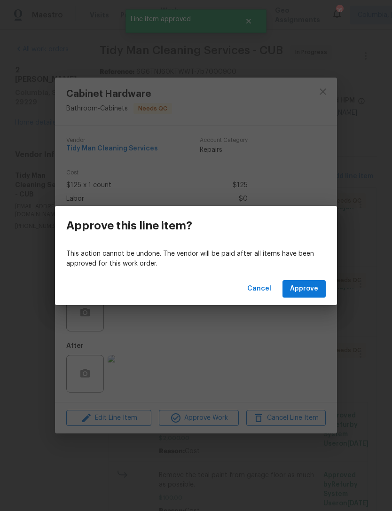
click at [309, 290] on span "Approve" at bounding box center [304, 289] width 28 height 12
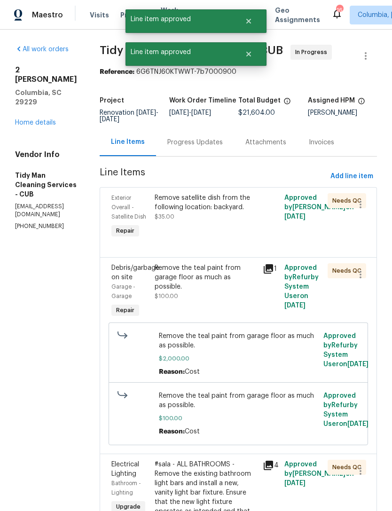
click at [203, 241] on div "Remove satellite dish from the following location: backyard. $35.00" at bounding box center [206, 216] width 108 height 53
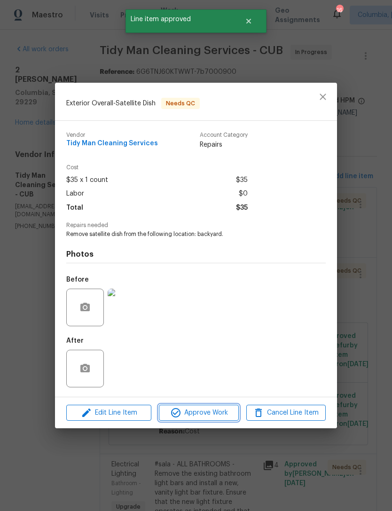
click at [204, 420] on button "Approve Work" at bounding box center [198, 413] width 79 height 16
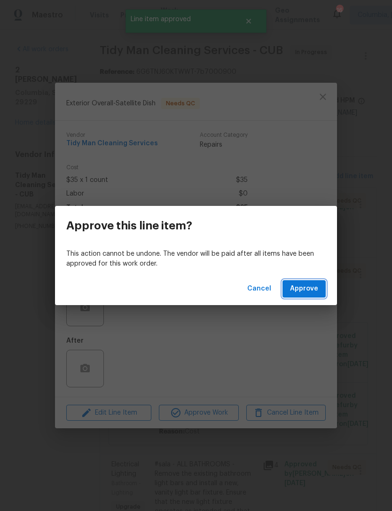
click at [308, 287] on span "Approve" at bounding box center [304, 289] width 28 height 12
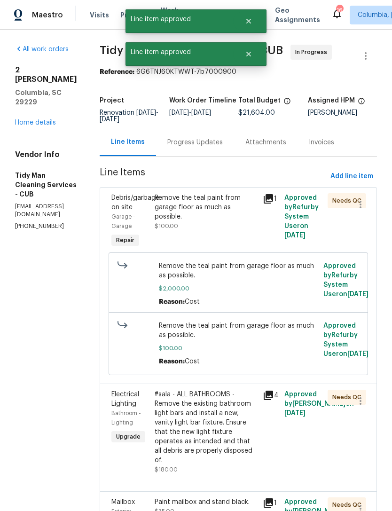
click at [217, 230] on div "Remove the teal paint from garage floor as much as possible. $100.00" at bounding box center [206, 212] width 102 height 38
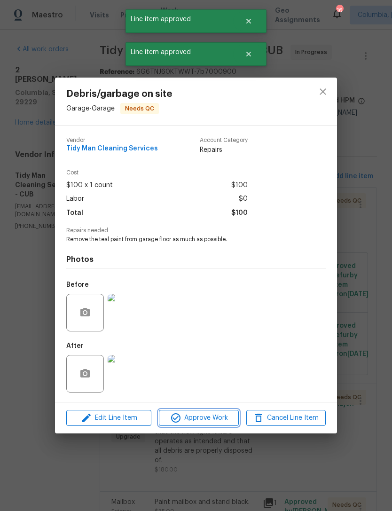
click at [214, 416] on span "Approve Work" at bounding box center [199, 418] width 74 height 12
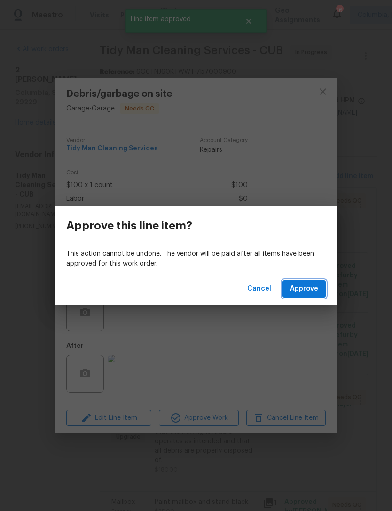
click at [311, 295] on button "Approve" at bounding box center [304, 288] width 43 height 17
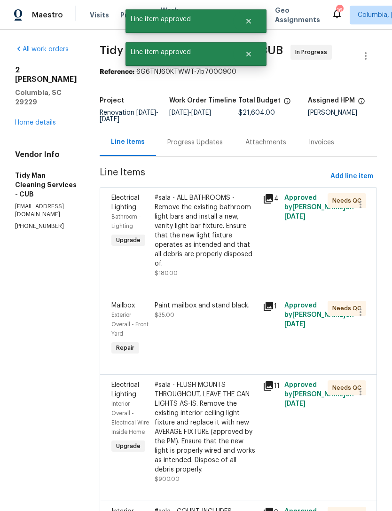
click at [205, 252] on div "#sala - ALL BATHROOMS - Remove the existing bathroom light bars and install a n…" at bounding box center [206, 230] width 102 height 75
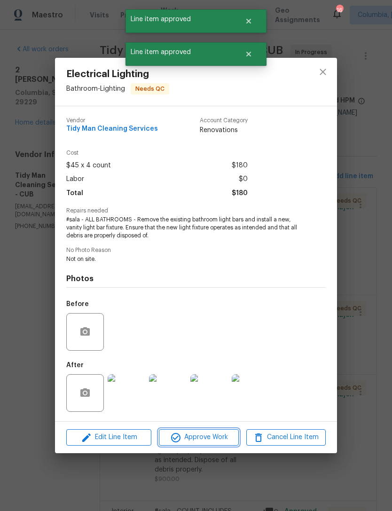
click at [206, 442] on span "Approve Work" at bounding box center [199, 438] width 74 height 12
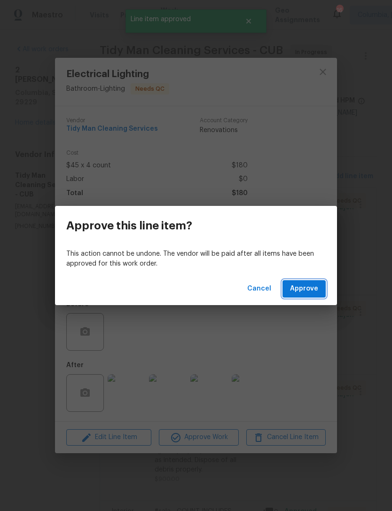
click at [316, 293] on span "Approve" at bounding box center [304, 289] width 28 height 12
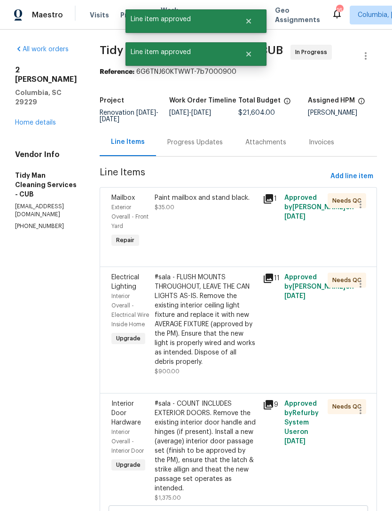
click at [198, 240] on div "Paint mailbox and stand black. $35.00" at bounding box center [206, 221] width 108 height 62
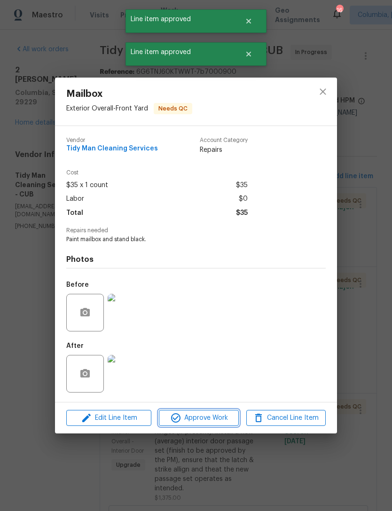
click at [207, 420] on span "Approve Work" at bounding box center [199, 418] width 74 height 12
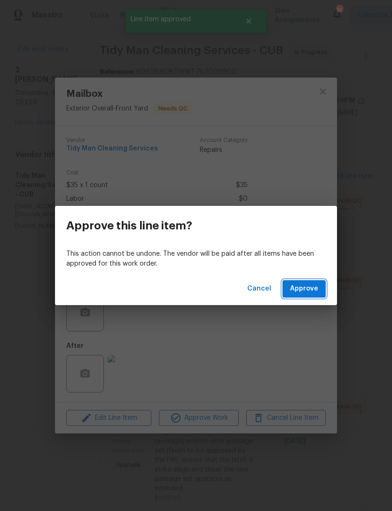
click at [305, 296] on button "Approve" at bounding box center [304, 288] width 43 height 17
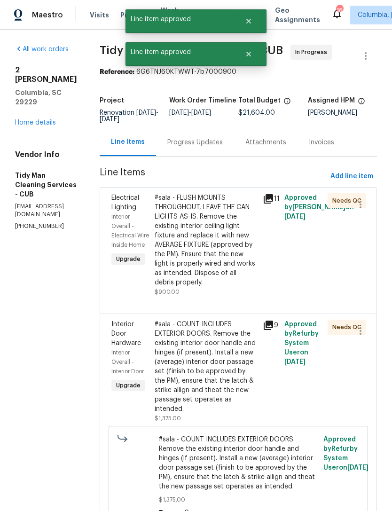
click at [195, 265] on div "#sala - FLUSH MOUNTS THROUGHOUT, LEAVE THE CAN LIGHTS AS-IS. Remove the existin…" at bounding box center [206, 240] width 102 height 94
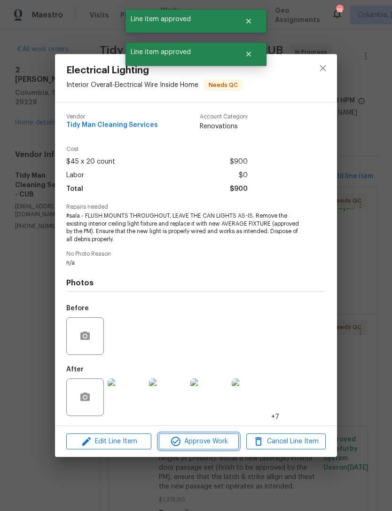
click at [202, 442] on span "Approve Work" at bounding box center [199, 442] width 74 height 12
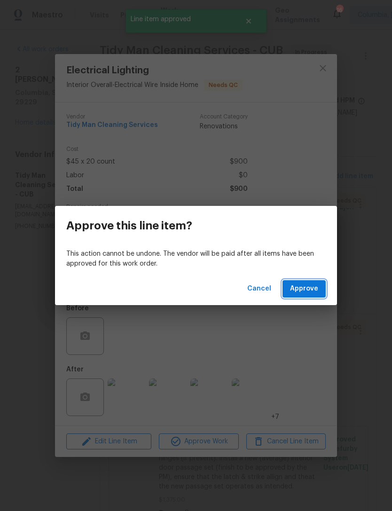
click at [305, 290] on span "Approve" at bounding box center [304, 289] width 28 height 12
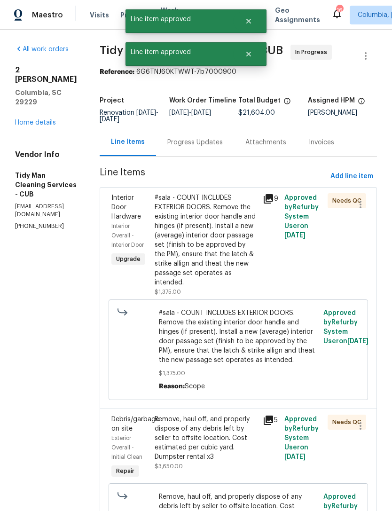
click at [203, 266] on div "#sala - COUNT INCLUDES EXTERIOR DOORS. Remove the existing interior door handle…" at bounding box center [206, 240] width 102 height 94
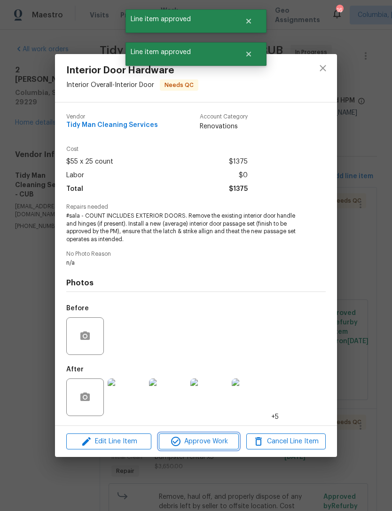
click at [212, 447] on span "Approve Work" at bounding box center [199, 442] width 74 height 12
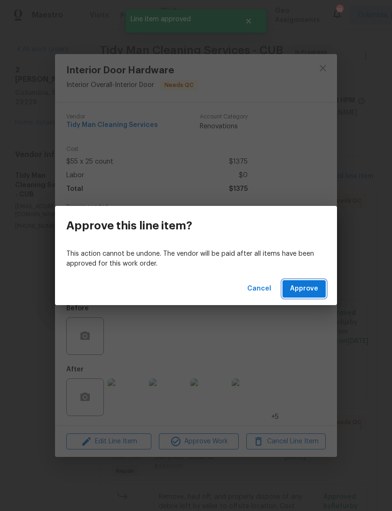
click at [306, 288] on span "Approve" at bounding box center [304, 289] width 28 height 12
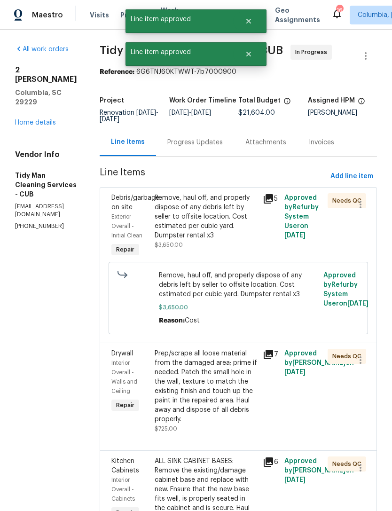
click at [227, 225] on div "Remove, haul off, and properly dispose of any debris left by seller to offsite …" at bounding box center [206, 216] width 102 height 47
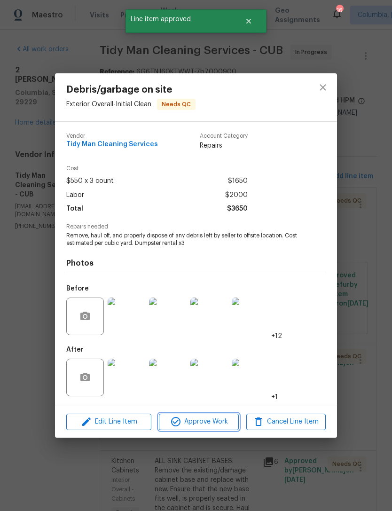
click at [212, 422] on span "Approve Work" at bounding box center [199, 422] width 74 height 12
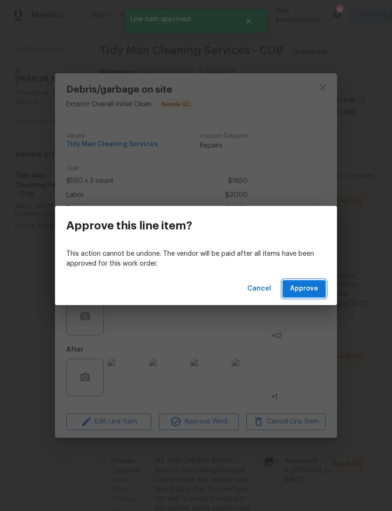
click at [312, 294] on span "Approve" at bounding box center [304, 289] width 28 height 12
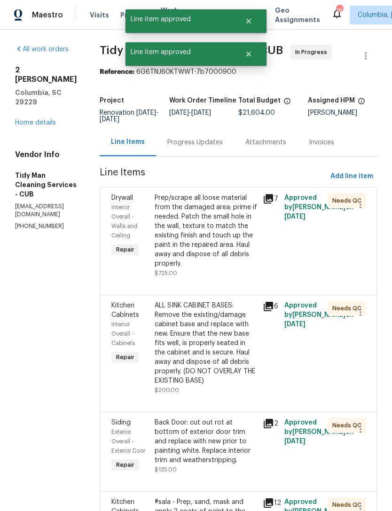
click at [216, 246] on div "Prep/scrape all loose material from the damaged area; prime if needed. Patch th…" at bounding box center [206, 230] width 102 height 75
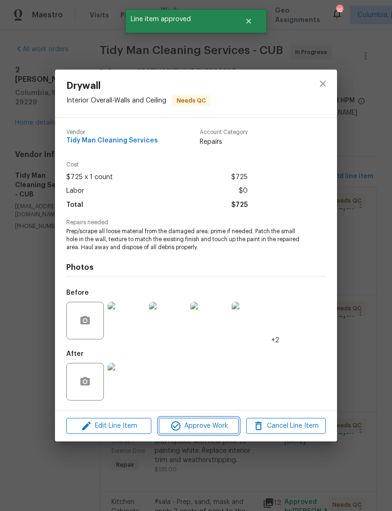
click at [212, 432] on span "Approve Work" at bounding box center [199, 426] width 74 height 12
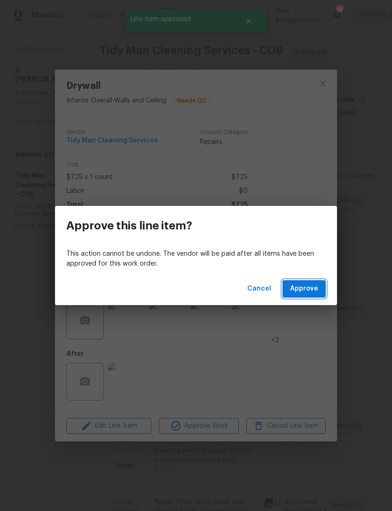
click at [309, 293] on span "Approve" at bounding box center [304, 289] width 28 height 12
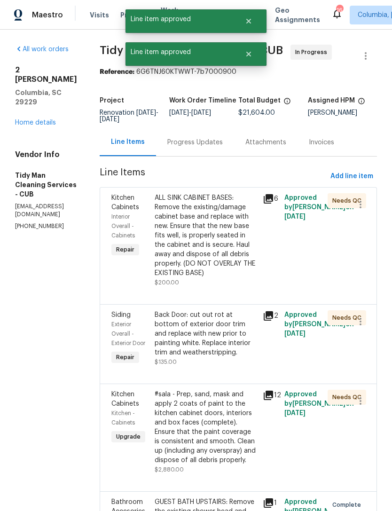
click at [229, 256] on div "ALL SINK CABINET BASES: Remove the existing/damage cabinet base and replace wit…" at bounding box center [206, 235] width 102 height 85
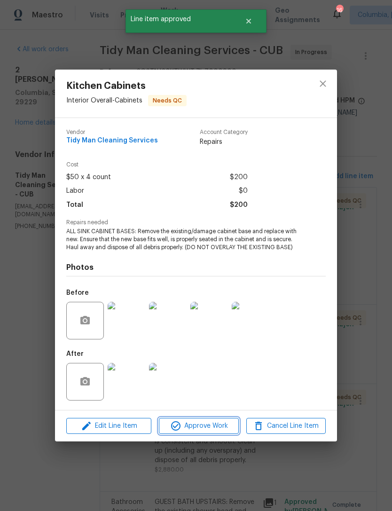
click at [216, 426] on span "Approve Work" at bounding box center [199, 426] width 74 height 12
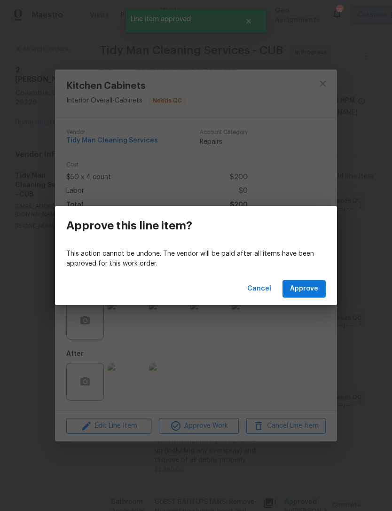
click at [315, 285] on span "Approve" at bounding box center [304, 289] width 28 height 12
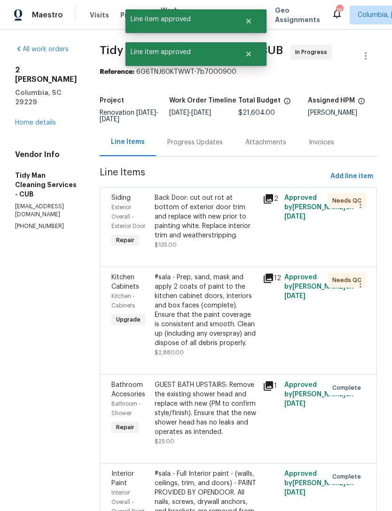
click at [216, 228] on div "Back Door: cut out rot at bottom of exterior door trim and replace with new pri…" at bounding box center [206, 216] width 102 height 47
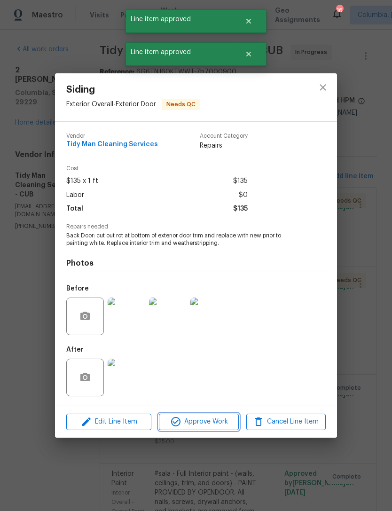
click at [208, 423] on span "Approve Work" at bounding box center [199, 422] width 74 height 12
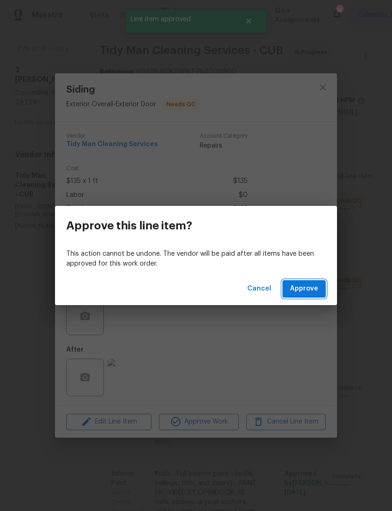
click at [306, 281] on button "Approve" at bounding box center [304, 288] width 43 height 17
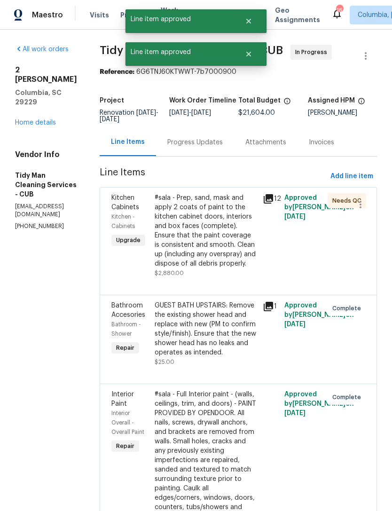
click at [210, 253] on div "#sala - Prep, sand, mask and apply 2 coats of paint to the kitchen cabinet door…" at bounding box center [206, 230] width 102 height 75
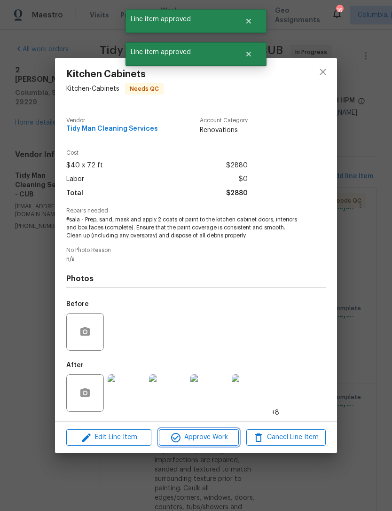
click at [217, 440] on span "Approve Work" at bounding box center [199, 438] width 74 height 12
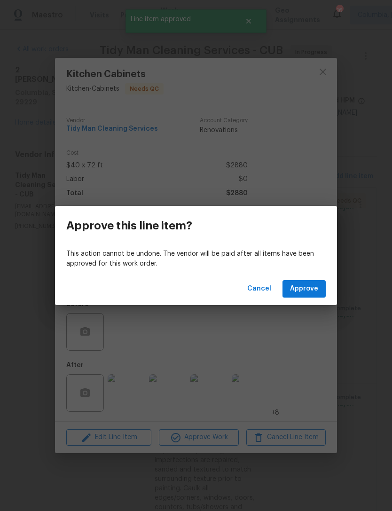
click at [314, 294] on span "Approve" at bounding box center [304, 289] width 28 height 12
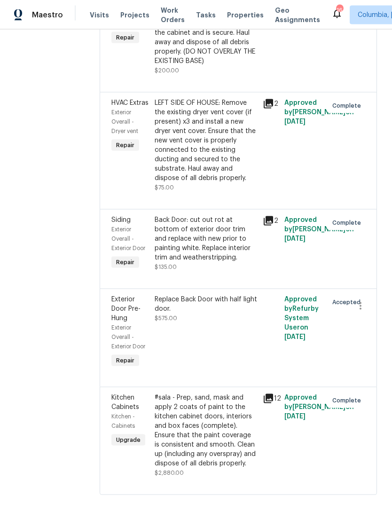
scroll to position [30, 0]
click at [180, 316] on div "Replace Back Door with half light door. $575.00" at bounding box center [206, 332] width 108 height 81
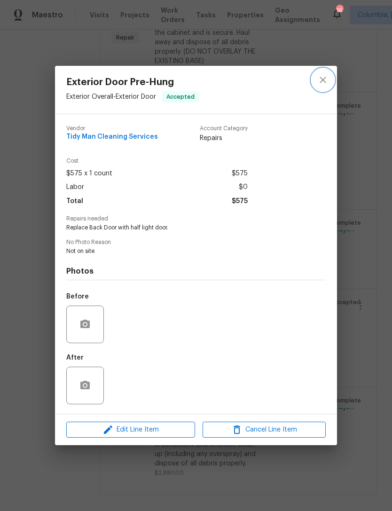
click at [331, 81] on button "close" at bounding box center [323, 80] width 23 height 23
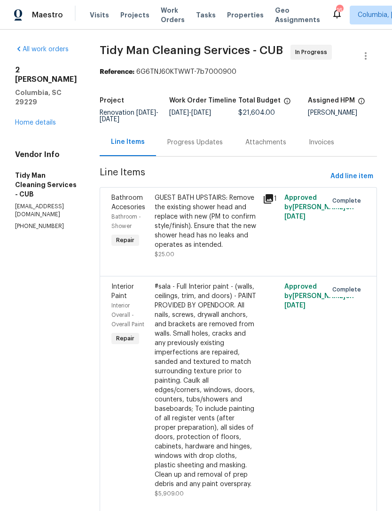
scroll to position [0, 0]
click at [19, 119] on link "Home details" at bounding box center [35, 122] width 41 height 7
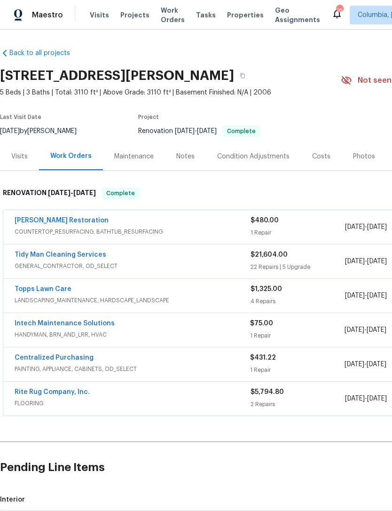
click at [39, 217] on link "Griffin Restoration" at bounding box center [62, 220] width 94 height 7
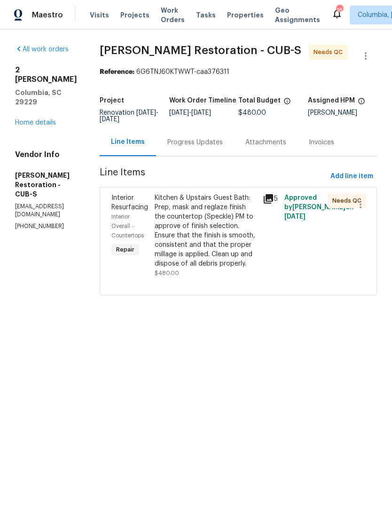
click at [226, 252] on div "Kitchen & Upstairs Guest Bath: Prep, mask and reglaze finish the countertop (Sp…" at bounding box center [206, 230] width 102 height 75
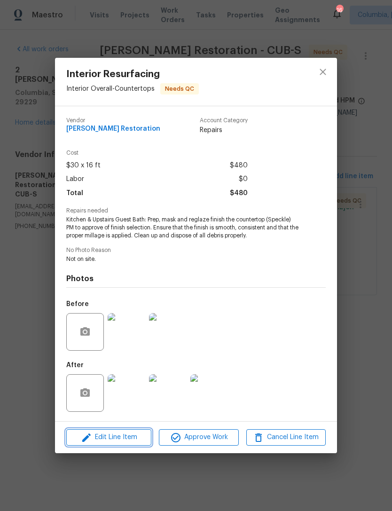
click at [127, 435] on span "Edit Line Item" at bounding box center [108, 438] width 79 height 12
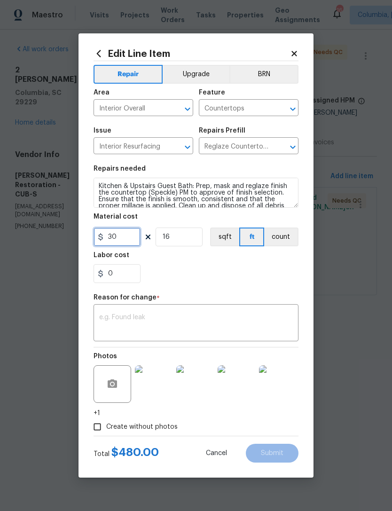
click at [130, 243] on input "30" at bounding box center [117, 237] width 47 height 19
type input "25"
click at [204, 269] on div "0" at bounding box center [196, 273] width 205 height 19
click at [194, 234] on input "16" at bounding box center [179, 237] width 47 height 19
type input "0"
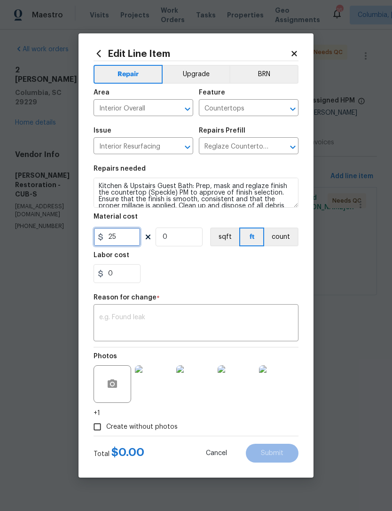
click at [123, 246] on input "25" at bounding box center [117, 237] width 47 height 19
type input "20"
click at [204, 284] on section "Repairs needed Kitchen & Upstairs Guest Bath: Prep, mask and reglaze finish the…" at bounding box center [196, 224] width 205 height 129
click at [198, 228] on input "0" at bounding box center [179, 237] width 47 height 19
click at [225, 283] on div "0" at bounding box center [196, 273] width 205 height 19
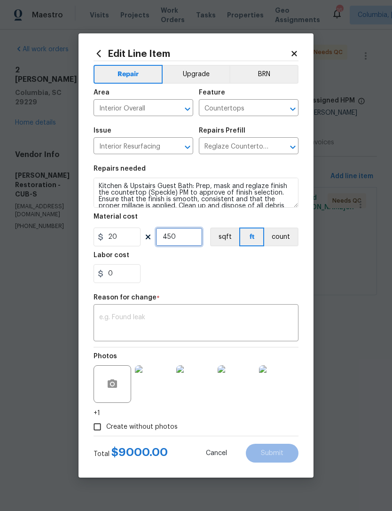
click at [189, 237] on input "450" at bounding box center [179, 237] width 47 height 19
type input "45"
click at [253, 283] on div "0" at bounding box center [196, 273] width 205 height 19
click at [225, 286] on section "Repairs needed Kitchen & Upstairs Guest Bath: Prep, mask and reglaze finish the…" at bounding box center [196, 224] width 205 height 129
click at [204, 322] on textarea at bounding box center [196, 324] width 194 height 20
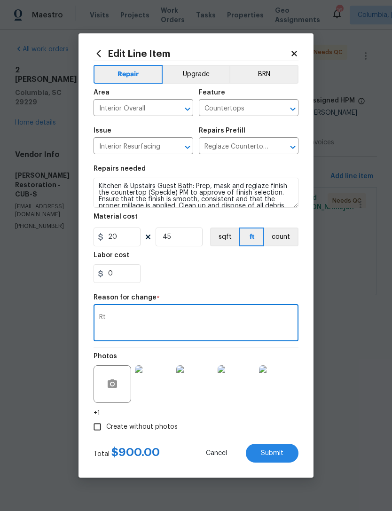
type textarea "R"
click at [234, 282] on div "0" at bounding box center [196, 273] width 205 height 19
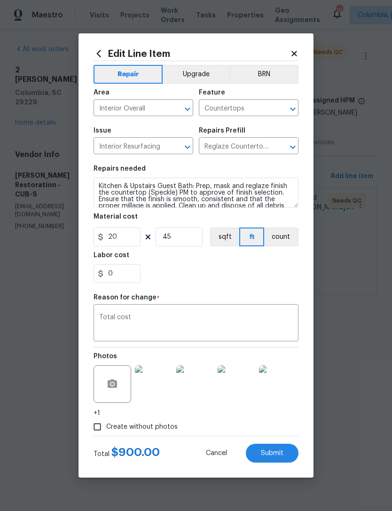
click at [226, 236] on button "sqft" at bounding box center [224, 237] width 29 height 19
click at [214, 320] on textarea "Total cost" at bounding box center [196, 324] width 194 height 20
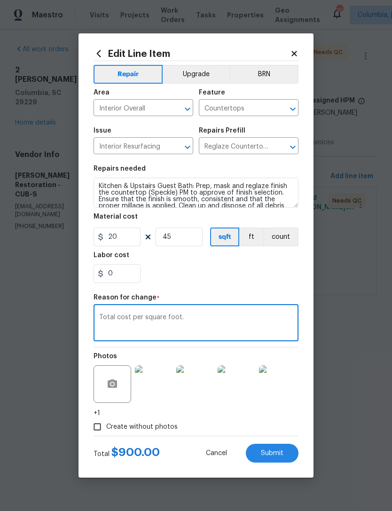
type textarea "Total cost per square foot."
click at [251, 285] on section "Repairs needed Kitchen & Upstairs Guest Bath: Prep, mask and reglaze finish the…" at bounding box center [196, 224] width 205 height 129
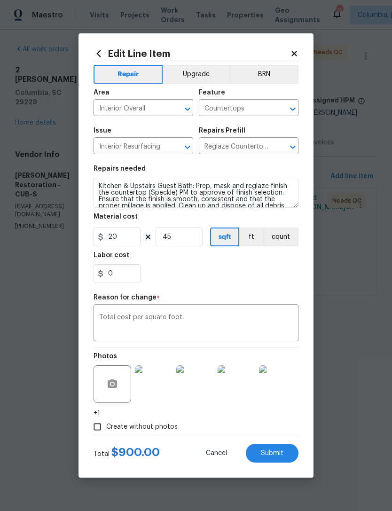
click at [271, 458] on button "Submit" at bounding box center [272, 453] width 53 height 19
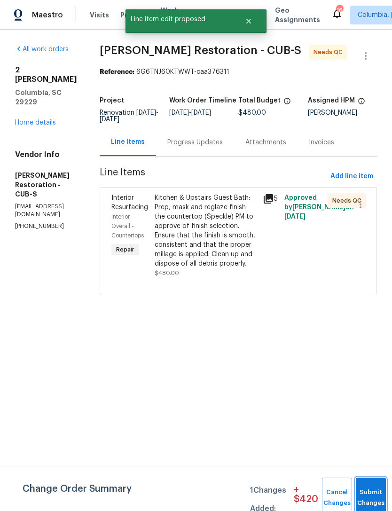
click at [375, 487] on button "Submit Changes" at bounding box center [371, 498] width 30 height 40
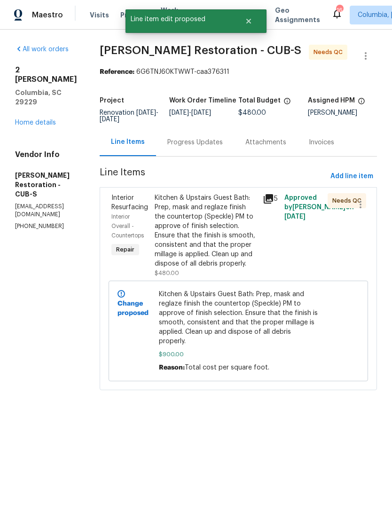
click at [192, 225] on div "Kitchen & Upstairs Guest Bath: Prep, mask and reglaze finish the countertop (Sp…" at bounding box center [206, 230] width 102 height 75
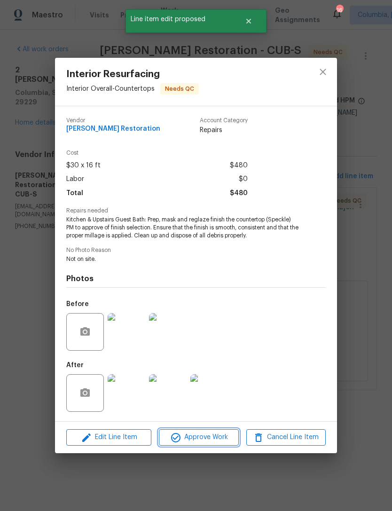
click at [208, 435] on span "Approve Work" at bounding box center [199, 438] width 74 height 12
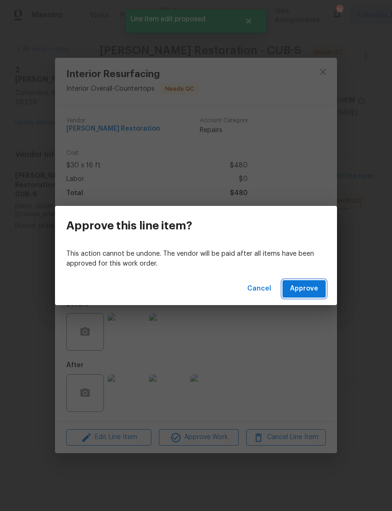
click at [317, 290] on span "Approve" at bounding box center [304, 289] width 28 height 12
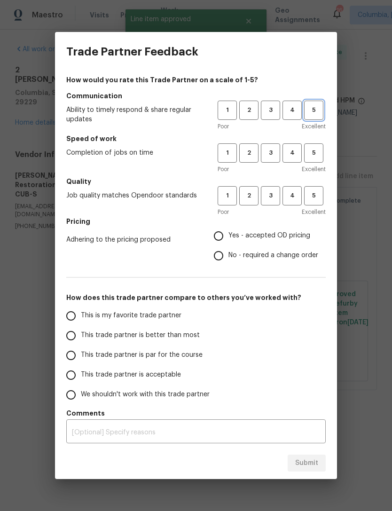
click at [318, 117] on button "5" at bounding box center [313, 110] width 19 height 19
click at [322, 147] on button "5" at bounding box center [313, 152] width 19 height 19
click at [322, 189] on button "5" at bounding box center [313, 195] width 19 height 19
click at [245, 234] on span "Yes - accepted OD pricing" at bounding box center [269, 236] width 82 height 10
click at [228, 234] on input "Yes - accepted OD pricing" at bounding box center [219, 236] width 20 height 20
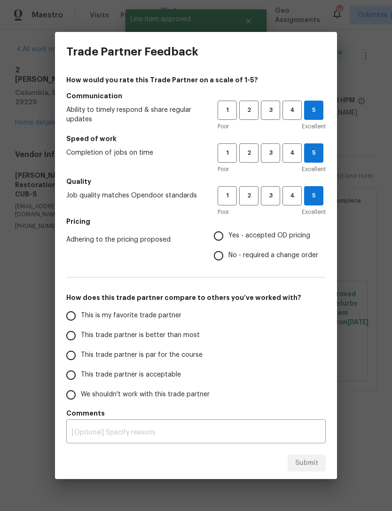
radio input "true"
click at [67, 322] on input "This is my favorite trade partner" at bounding box center [71, 316] width 20 height 20
click at [313, 449] on div "Submit" at bounding box center [196, 463] width 282 height 32
click at [308, 470] on button "Submit" at bounding box center [307, 463] width 38 height 17
radio input "true"
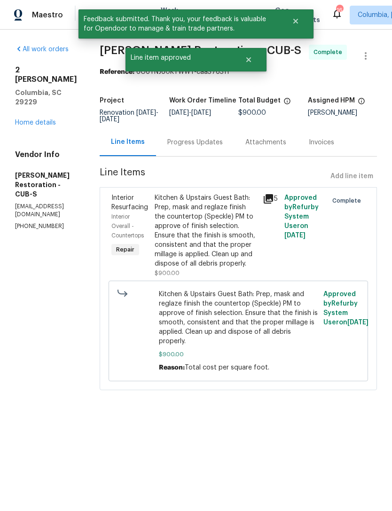
click at [31, 119] on link "Home details" at bounding box center [35, 122] width 41 height 7
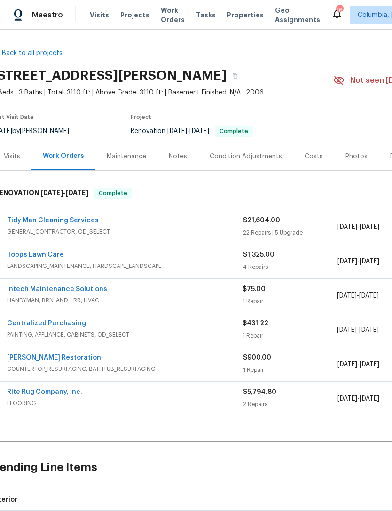
scroll to position [0, 7]
click at [34, 258] on link "Topps Lawn Care" at bounding box center [36, 254] width 57 height 7
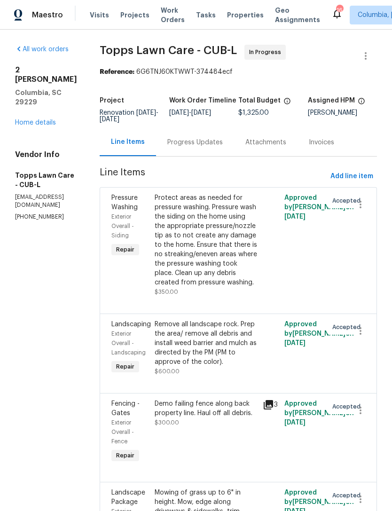
click at [189, 147] on div "Progress Updates" at bounding box center [194, 142] width 55 height 9
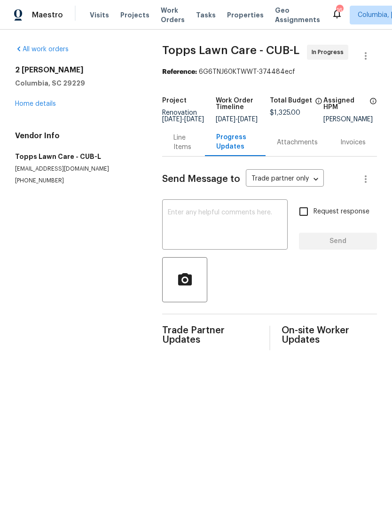
click at [15, 106] on link "Home details" at bounding box center [35, 104] width 41 height 7
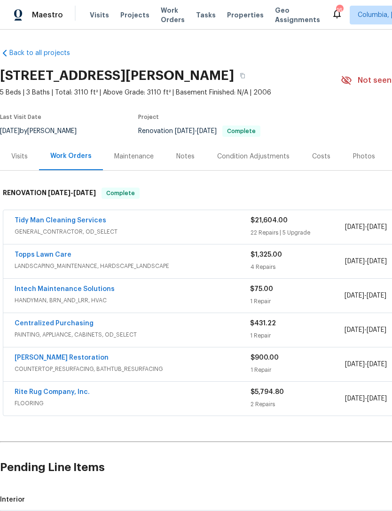
click at [45, 220] on link "Tidy Man Cleaning Services" at bounding box center [61, 220] width 92 height 7
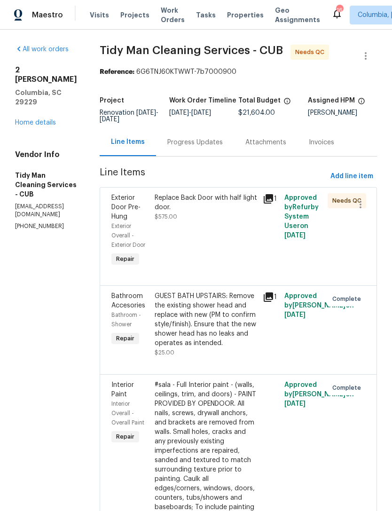
click at [194, 240] on div "Replace Back Door with half light door. $575.00" at bounding box center [206, 230] width 108 height 81
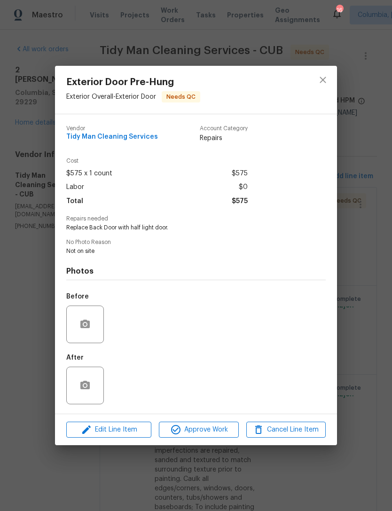
click at [139, 388] on div "After" at bounding box center [195, 379] width 259 height 61
click at [129, 394] on div "After" at bounding box center [195, 379] width 259 height 61
click at [131, 394] on div "After" at bounding box center [195, 379] width 259 height 61
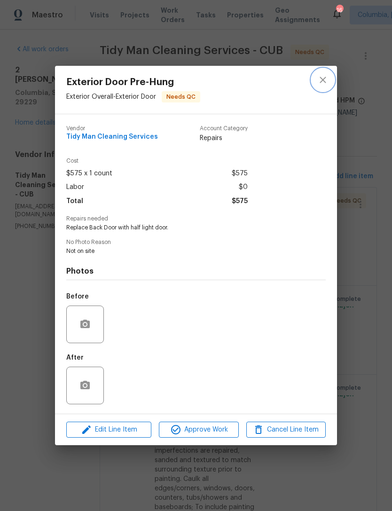
click at [323, 79] on icon "close" at bounding box center [322, 79] width 11 height 11
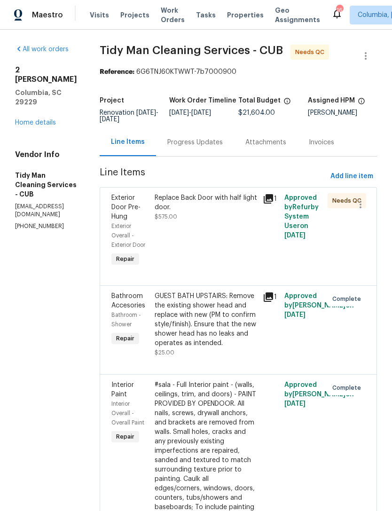
click at [47, 119] on link "Home details" at bounding box center [35, 122] width 41 height 7
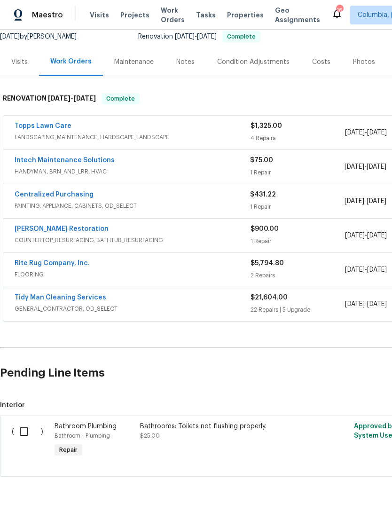
scroll to position [94, 0]
click at [27, 433] on input "checkbox" at bounding box center [27, 432] width 27 height 20
checkbox input "true"
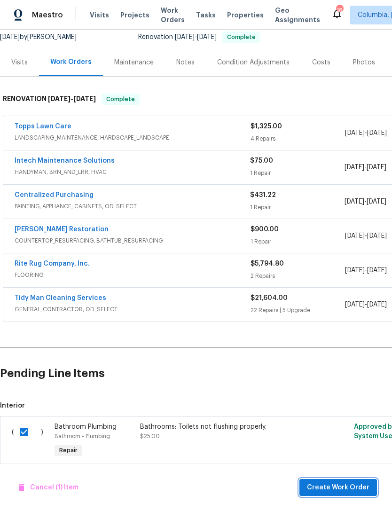
click at [341, 487] on span "Create Work Order" at bounding box center [338, 488] width 63 height 12
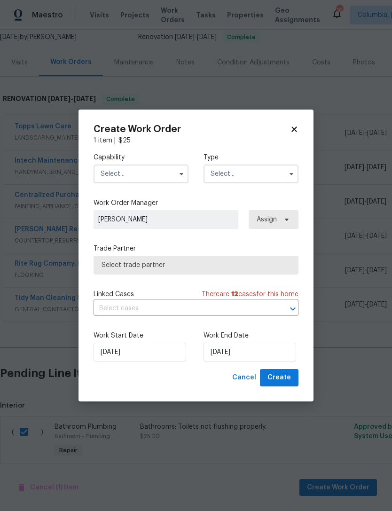
click at [111, 172] on input "text" at bounding box center [141, 174] width 95 height 19
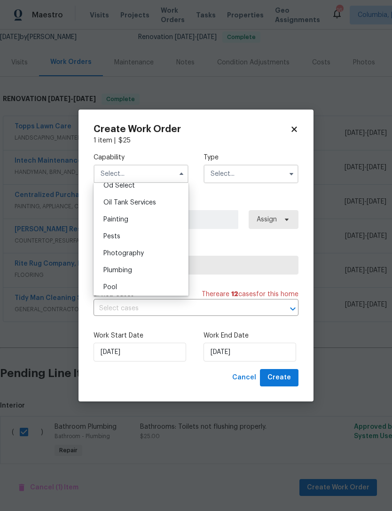
scroll to position [766, 0]
click at [110, 270] on span "Plumbing" at bounding box center [117, 268] width 29 height 7
type input "Plumbing"
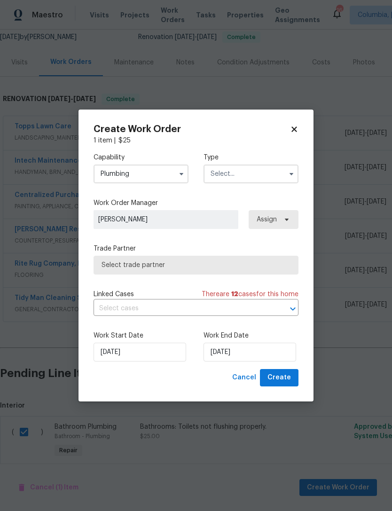
click at [253, 173] on input "text" at bounding box center [251, 174] width 95 height 19
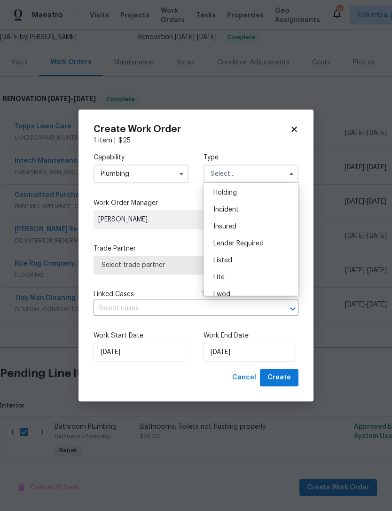
scroll to position [39, 0]
click at [263, 256] on div "Listed" at bounding box center [251, 256] width 90 height 17
type input "Listed"
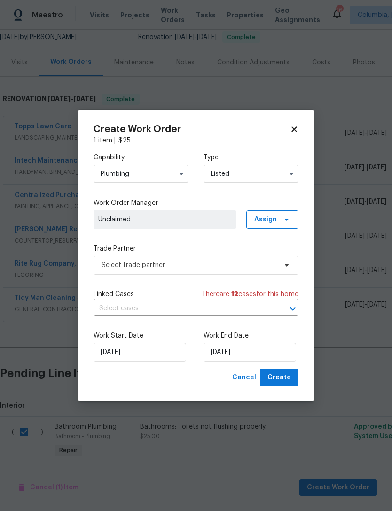
click at [108, 214] on span "Unclaimed" at bounding box center [165, 219] width 142 height 19
click at [276, 218] on span "Assign" at bounding box center [265, 219] width 23 height 9
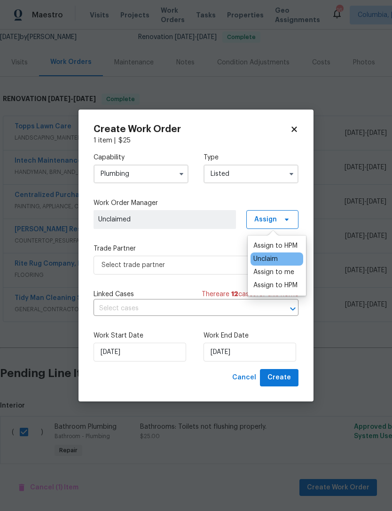
click at [287, 267] on div "Assign to me" at bounding box center [273, 271] width 41 height 9
click at [214, 241] on div "Capability Plumbing Type Listed Work Order Manager Ryan Middleton Assign Trade …" at bounding box center [196, 257] width 205 height 224
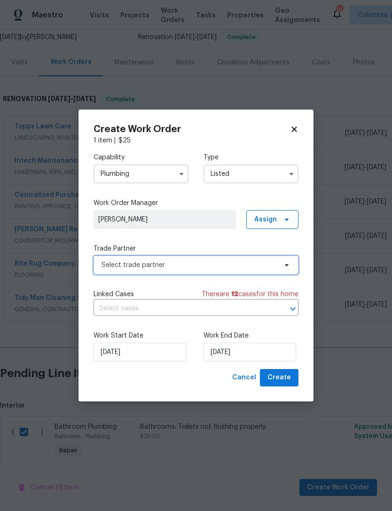
click at [105, 259] on span "Select trade partner" at bounding box center [196, 265] width 205 height 19
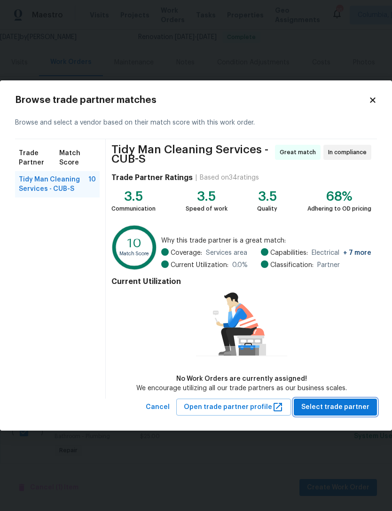
click at [349, 405] on span "Select trade partner" at bounding box center [335, 407] width 68 height 12
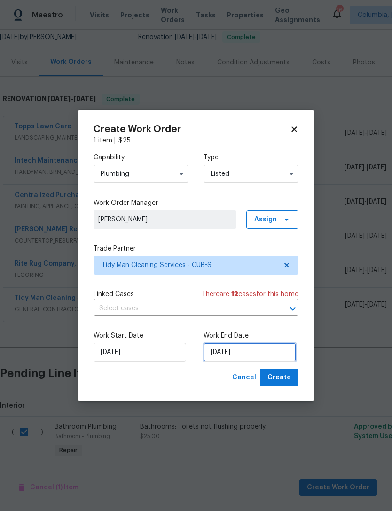
click at [254, 349] on input "8/13/2025" at bounding box center [250, 352] width 93 height 19
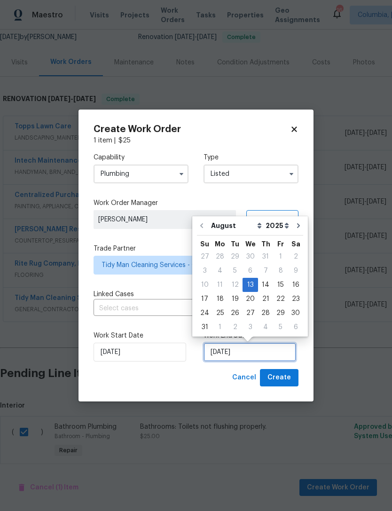
scroll to position [17, 0]
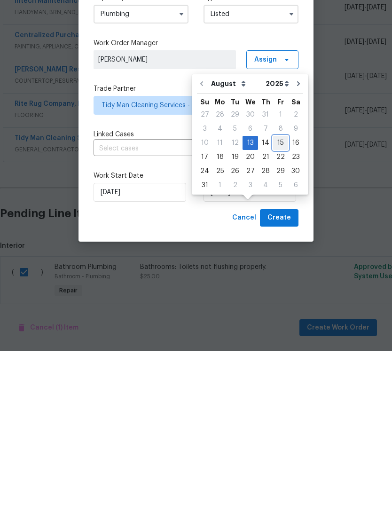
click at [278, 296] on div "15" at bounding box center [280, 302] width 15 height 13
type input "8/15/2025"
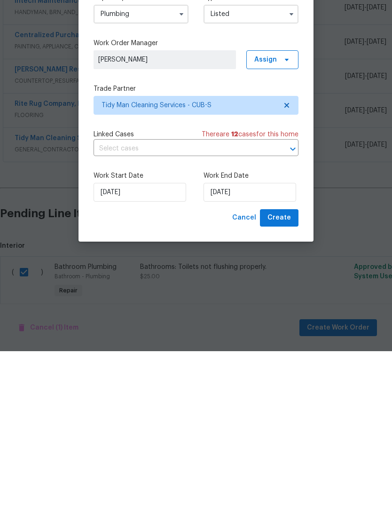
scroll to position [30, 0]
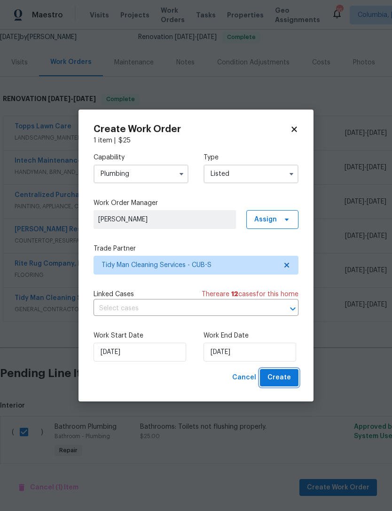
click at [282, 375] on span "Create" at bounding box center [279, 378] width 24 height 12
checkbox input "false"
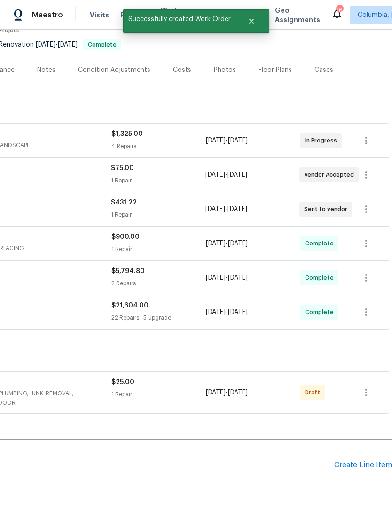
scroll to position [86, 139]
click at [367, 387] on icon "button" at bounding box center [366, 392] width 11 height 11
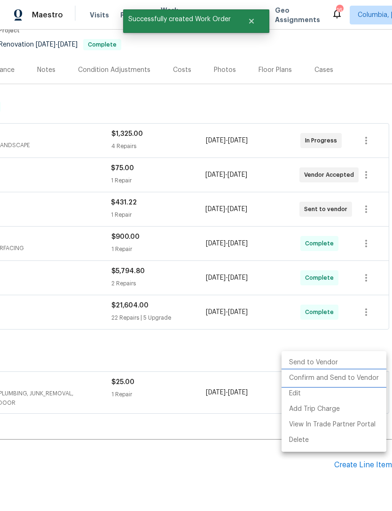
click at [345, 377] on li "Confirm and Send to Vendor" at bounding box center [334, 378] width 105 height 16
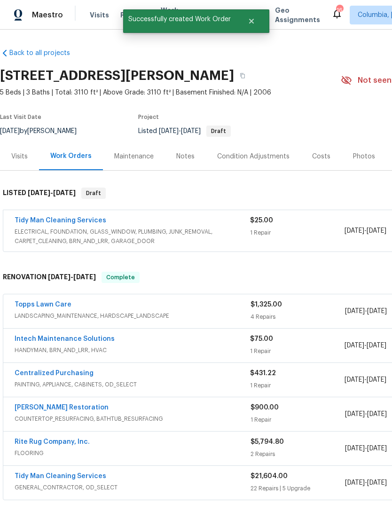
scroll to position [0, 0]
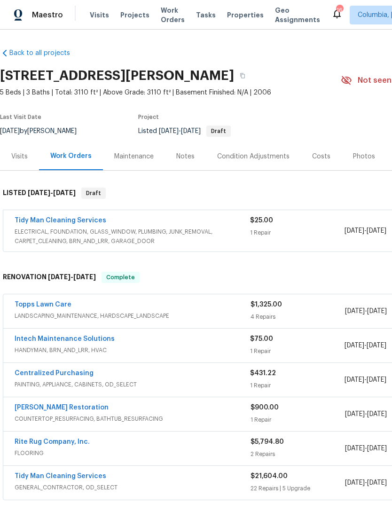
click at [41, 217] on link "Tidy Man Cleaning Services" at bounding box center [61, 220] width 92 height 7
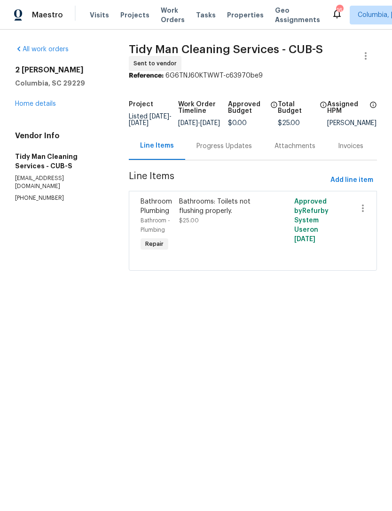
click at [208, 225] on div "Bathrooms: Toilets not flushing properly. $25.00" at bounding box center [224, 211] width 90 height 28
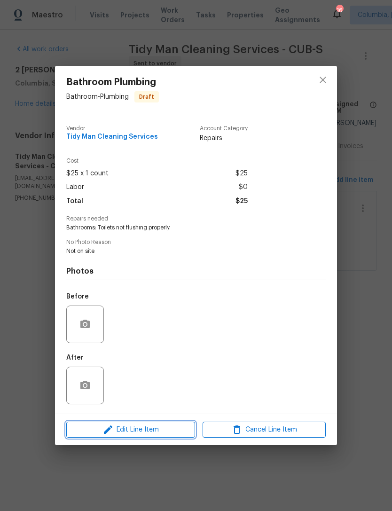
click at [94, 438] on button "Edit Line Item" at bounding box center [130, 430] width 129 height 16
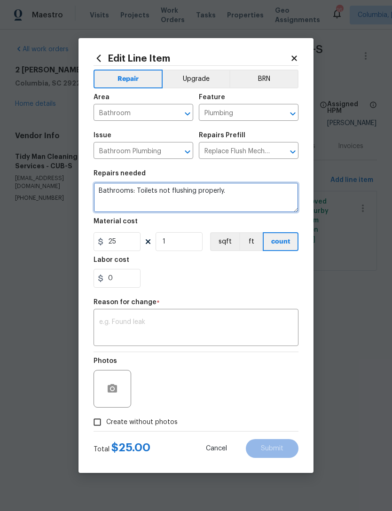
click at [136, 189] on textarea "Bathrooms: Toilets not flushing properly." at bounding box center [196, 197] width 205 height 30
type textarea "BathroomsToilets not flushing properly."
click at [127, 194] on textarea "BathroomsToilets not flushing properly." at bounding box center [196, 197] width 205 height 30
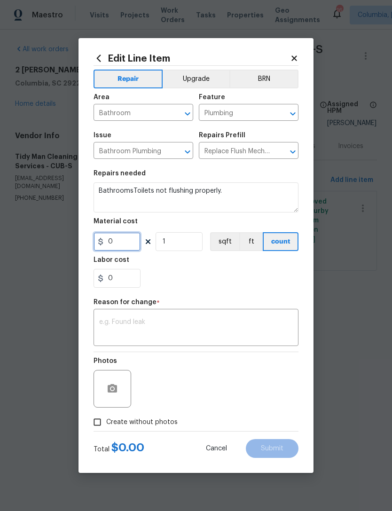
click at [116, 243] on input "0" at bounding box center [117, 241] width 47 height 19
type input "25"
click at [250, 284] on div "0" at bounding box center [196, 278] width 205 height 19
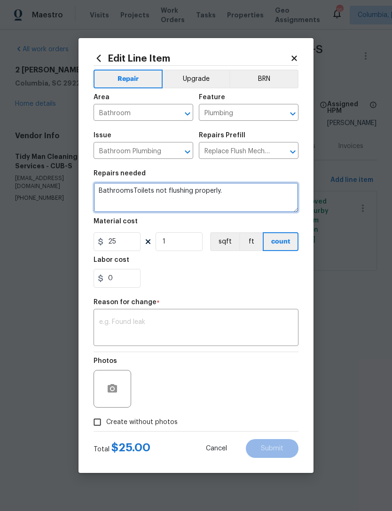
click at [128, 190] on textarea "BathroomsToilets not flushing properly." at bounding box center [196, 197] width 205 height 30
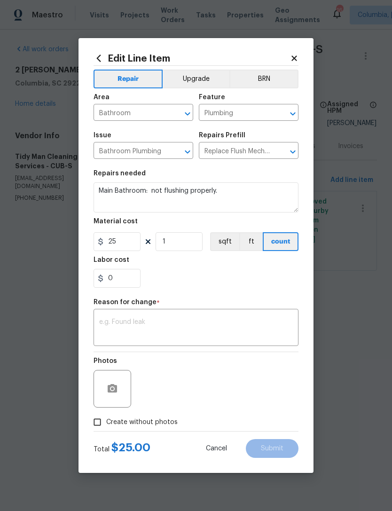
click at [252, 292] on section "Repairs needed Main Bathroom: not flushing properly. Material cost 25 1 sqft ft…" at bounding box center [196, 229] width 205 height 129
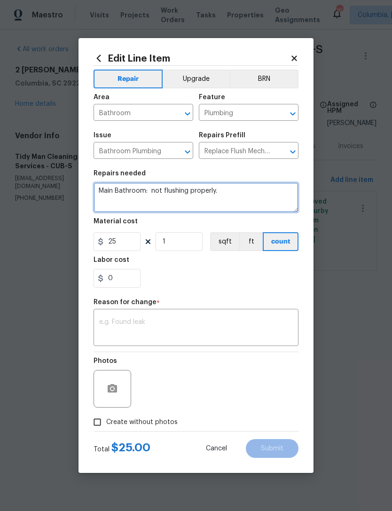
click at [152, 191] on textarea "Main Bathroom: not flushing properly." at bounding box center [196, 197] width 205 height 30
type textarea "Main Bathroom: toilet not flushing properly."
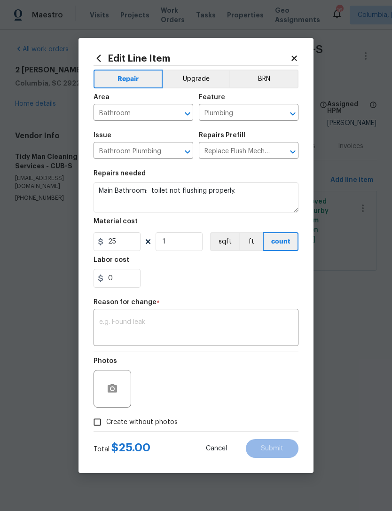
click at [255, 290] on section "Repairs needed Main Bathroom: toilet not flushing properly. Material cost 25 1 …" at bounding box center [196, 229] width 205 height 129
click at [105, 110] on input "Bathroom" at bounding box center [130, 113] width 73 height 15
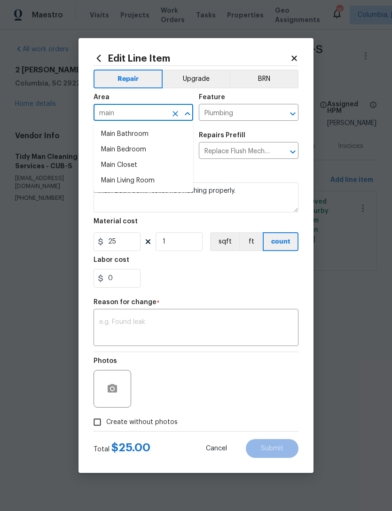
click at [107, 134] on li "Main Bathroom" at bounding box center [144, 134] width 100 height 16
type input "Main Bathroom"
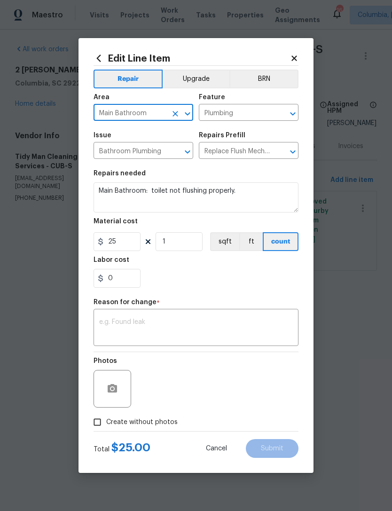
click at [267, 275] on div "0" at bounding box center [196, 278] width 205 height 19
click at [116, 326] on textarea at bounding box center [196, 329] width 194 height 20
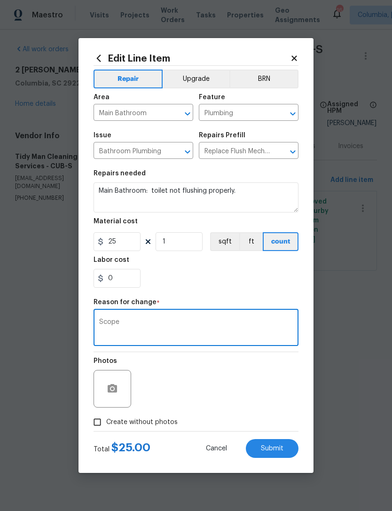
type textarea "Scope"
click at [251, 283] on div "0" at bounding box center [196, 278] width 205 height 19
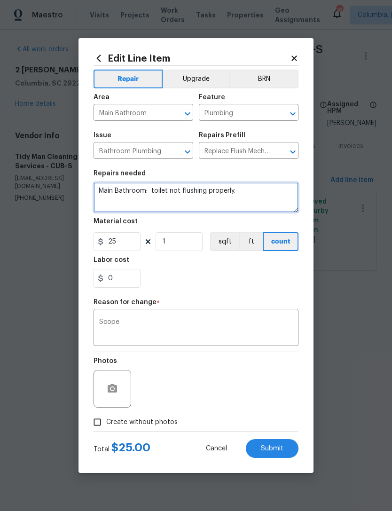
click at [259, 197] on textarea "Main Bathroom: toilet not flushing properly." at bounding box center [196, 197] width 205 height 30
type textarea "Main Bathroom: toilet not flushing properly. May need replaced."
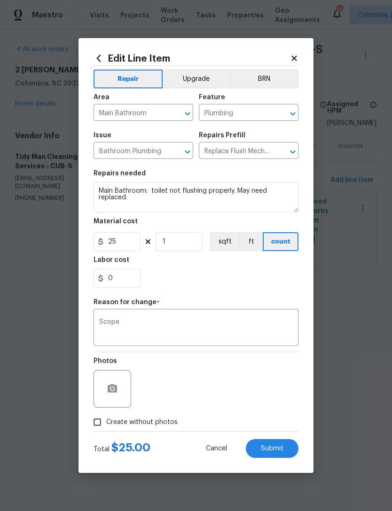
click at [263, 285] on div "0" at bounding box center [196, 278] width 205 height 19
click at [271, 451] on span "Submit" at bounding box center [272, 448] width 23 height 7
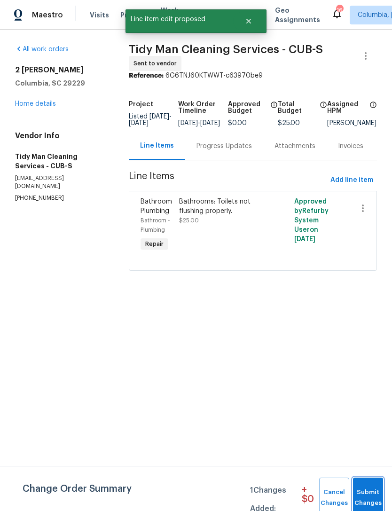
click at [378, 502] on span "Submit Changes" at bounding box center [368, 498] width 21 height 22
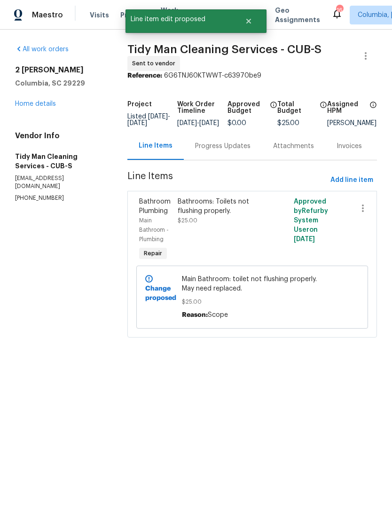
click at [27, 94] on div "2 Alelia Ct Columbia, SC 29229 Home details" at bounding box center [60, 86] width 90 height 43
click at [26, 94] on div "2 Alelia Ct Columbia, SC 29229 Home details" at bounding box center [60, 86] width 90 height 43
click at [26, 105] on link "Home details" at bounding box center [35, 104] width 41 height 7
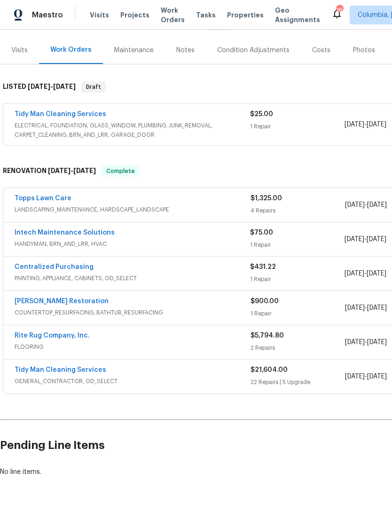
scroll to position [105, 0]
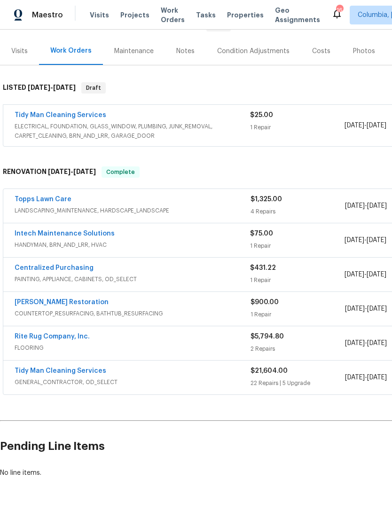
click at [167, 126] on span "ELECTRICAL, FOUNDATION, GLASS_WINDOW, PLUMBING, JUNK_REMOVAL, CARPET_CLEANING, …" at bounding box center [133, 131] width 236 height 19
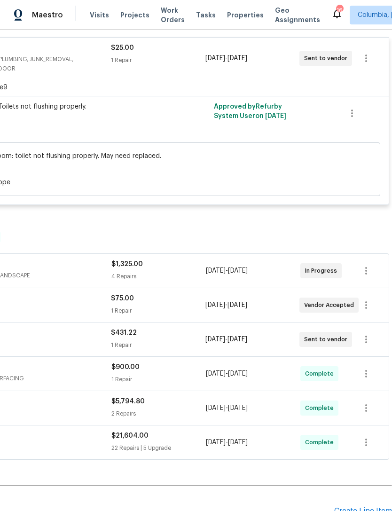
scroll to position [181, 139]
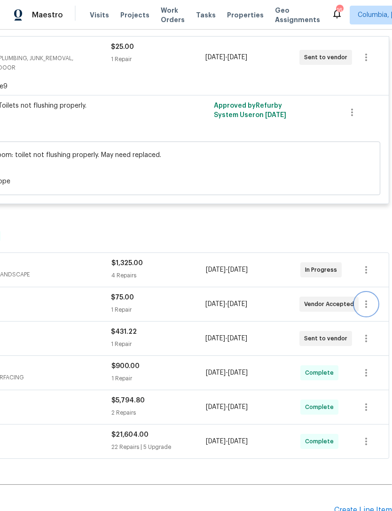
click at [366, 306] on icon "button" at bounding box center [366, 304] width 2 height 8
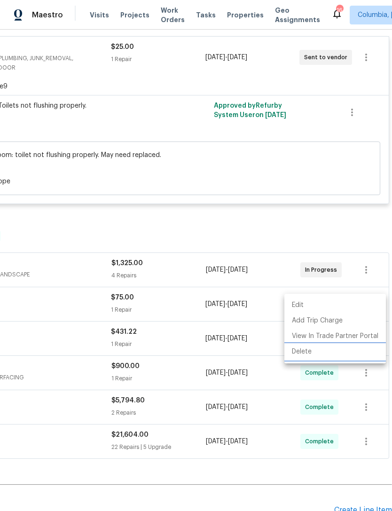
click at [314, 354] on li "Delete" at bounding box center [335, 352] width 102 height 16
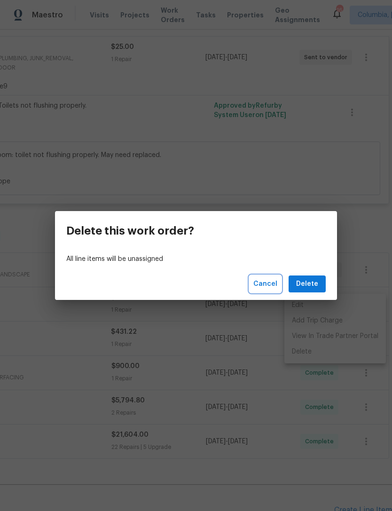
click at [269, 285] on span "Cancel" at bounding box center [265, 284] width 24 height 12
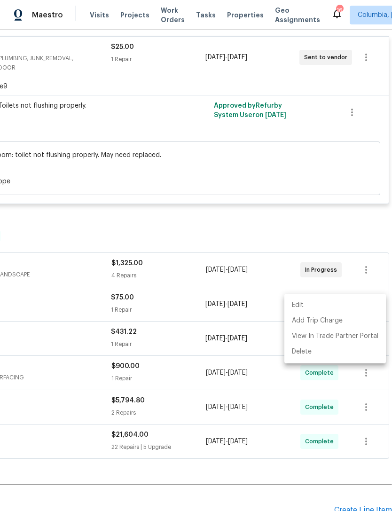
click at [255, 211] on div at bounding box center [196, 255] width 392 height 511
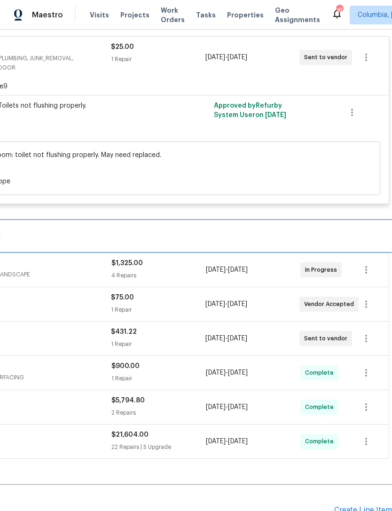
click at [277, 231] on div "RENOVATION 7/18/25 - 8/22/25 Complete" at bounding box center [126, 236] width 531 height 30
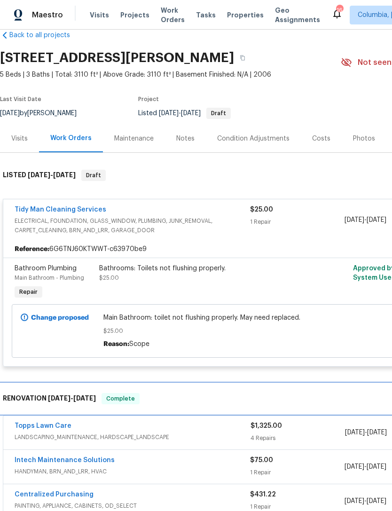
scroll to position [18, 0]
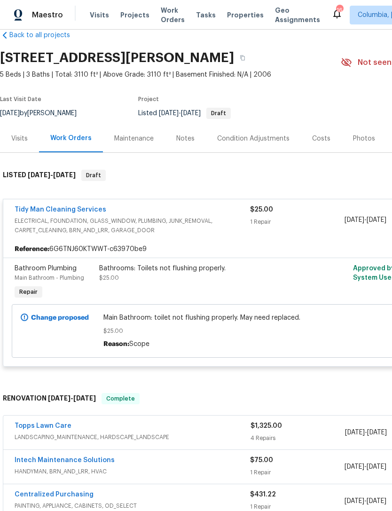
click at [193, 136] on div "Notes" at bounding box center [185, 139] width 41 height 28
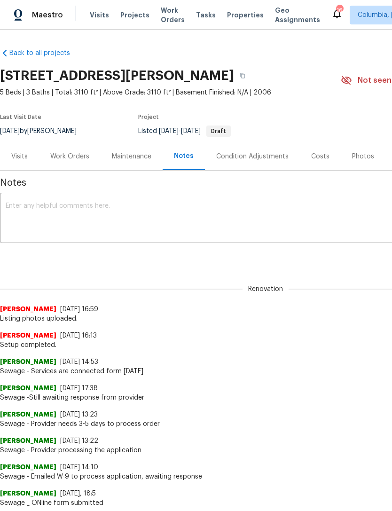
click at [297, 0] on div "Maestro Visits Projects Work Orders Tasks Properties Geo Assignments 16 Columbi…" at bounding box center [196, 15] width 392 height 30
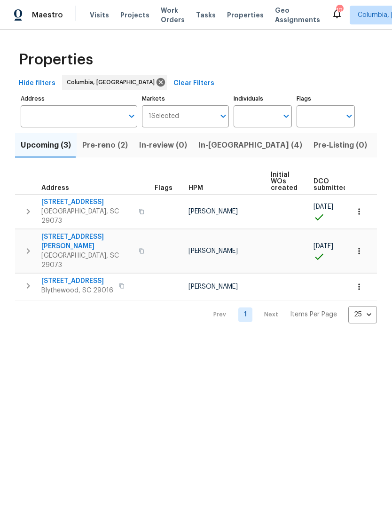
click at [200, 338] on html "Maestro Visits Projects Work Orders Tasks Properties Geo Assignments 10 Columbi…" at bounding box center [196, 169] width 392 height 338
click at [25, 280] on icon "button" at bounding box center [28, 285] width 11 height 11
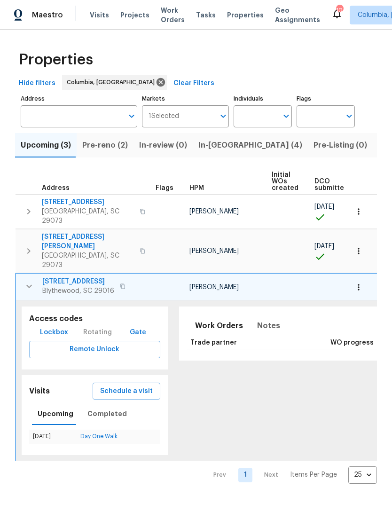
click at [34, 277] on button "button" at bounding box center [29, 286] width 19 height 19
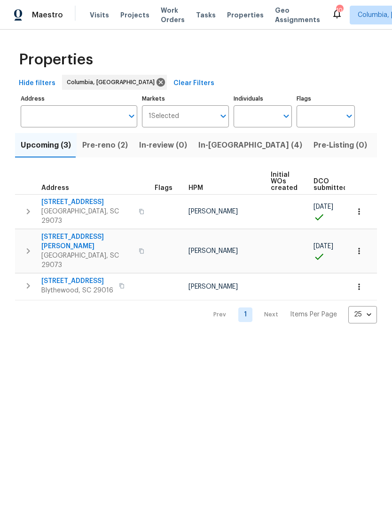
click at [110, 143] on span "Pre-reno (2)" at bounding box center [105, 145] width 46 height 13
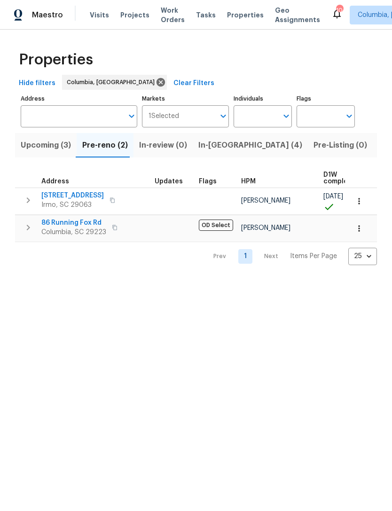
click at [51, 223] on span "86 Running Fox Rd" at bounding box center [73, 222] width 65 height 9
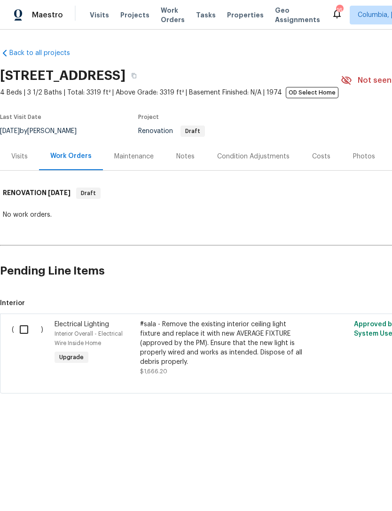
click at [133, 151] on div "Maintenance" at bounding box center [134, 156] width 62 height 28
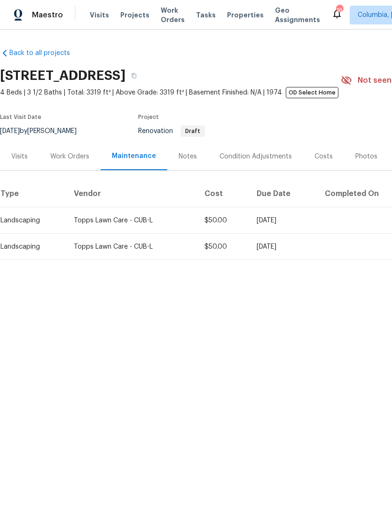
click at [193, 152] on div "Notes" at bounding box center [187, 156] width 41 height 28
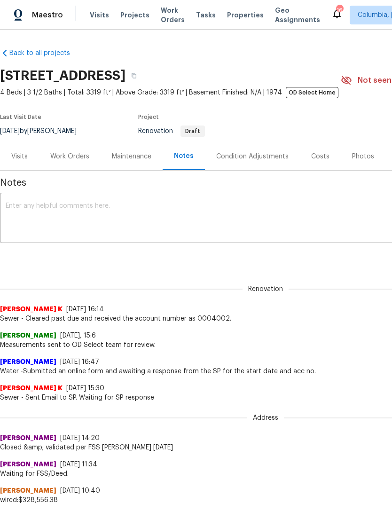
click at [71, 156] on div "Work Orders" at bounding box center [69, 156] width 39 height 9
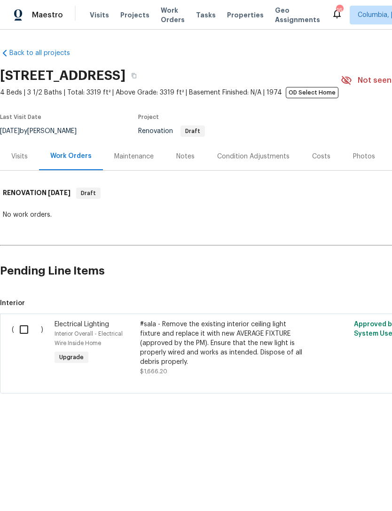
scroll to position [0, -1]
